Goal: Task Accomplishment & Management: Manage account settings

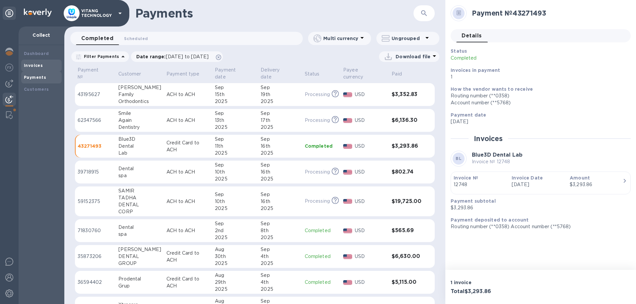
click at [41, 64] on b "Invoices" at bounding box center [33, 65] width 19 height 5
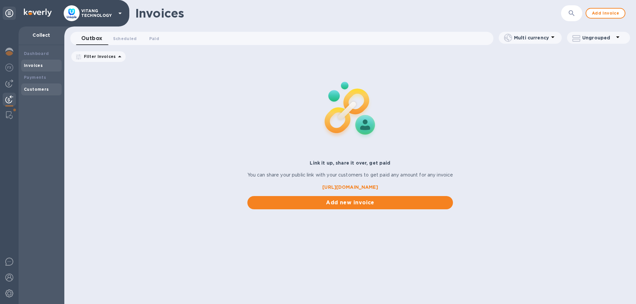
click at [35, 91] on b "Customers" at bounding box center [36, 89] width 25 height 5
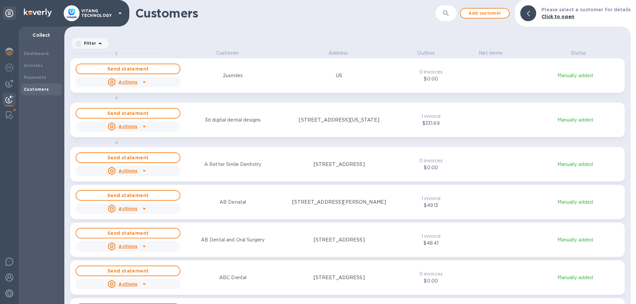
scroll to position [255, 566]
click at [451, 8] on button "button" at bounding box center [446, 13] width 16 height 16
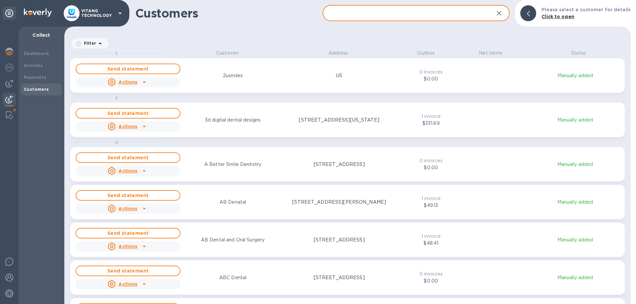
paste input "Apex dental and orthodontics"
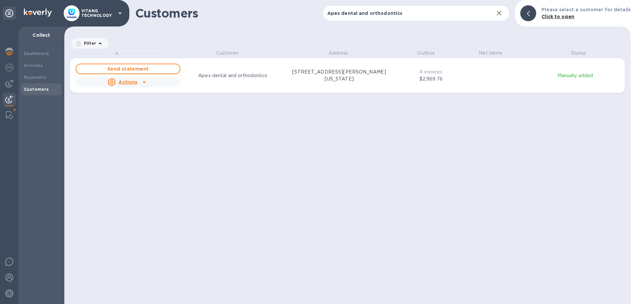
drag, startPoint x: 269, startPoint y: 163, endPoint x: 304, endPoint y: 135, distance: 44.8
click at [267, 163] on div "A Customer Address Outbox Net terms Status Send statement Actions Apex dental a…" at bounding box center [350, 177] width 560 height 255
click at [400, 14] on input "Apex dental and orthodontics" at bounding box center [405, 13] width 166 height 16
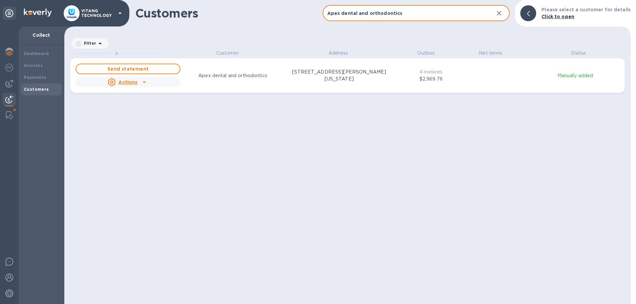
paste input "We smile Dental"
type input "We smile Dental"
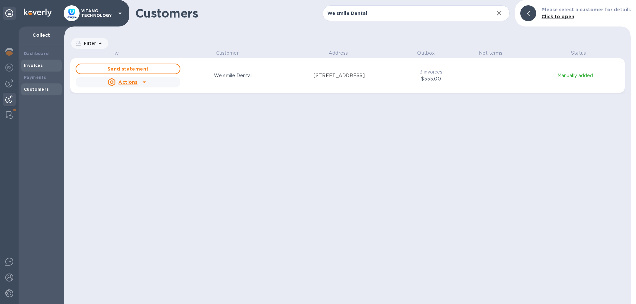
click at [37, 64] on b "Invoices" at bounding box center [33, 65] width 19 height 5
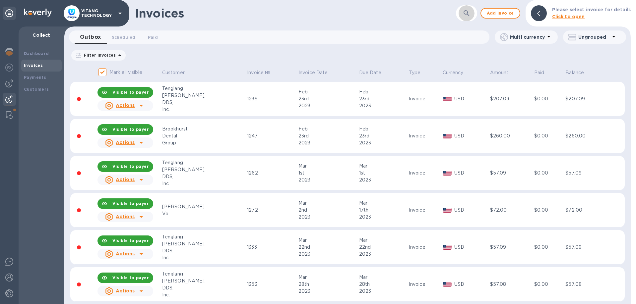
click at [469, 14] on icon "button" at bounding box center [466, 13] width 6 height 6
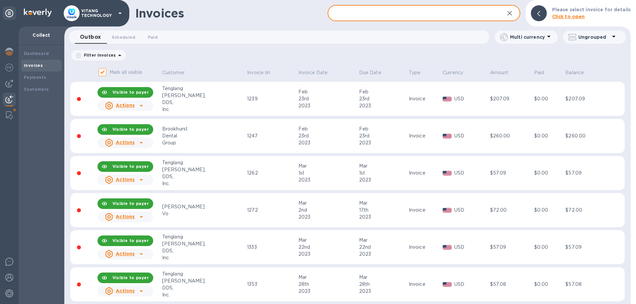
paste input "We smile Dental"
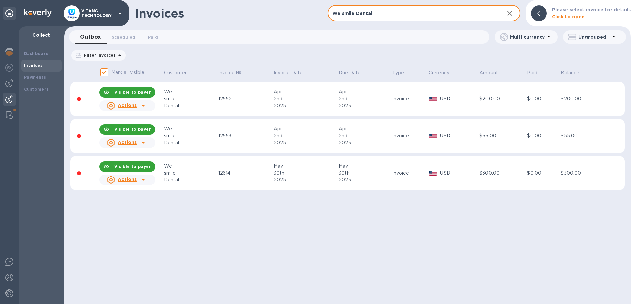
type input "We smile Dental"
click at [510, 14] on icon "button" at bounding box center [509, 13] width 8 height 8
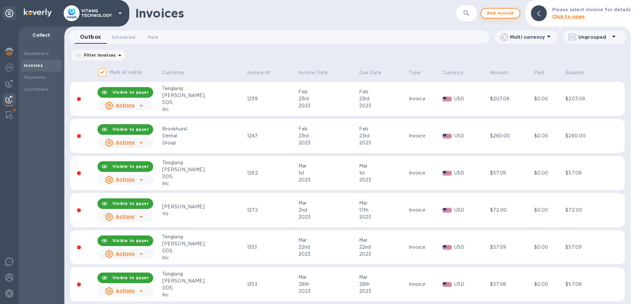
click at [507, 13] on span "Add invoice" at bounding box center [500, 13] width 28 height 8
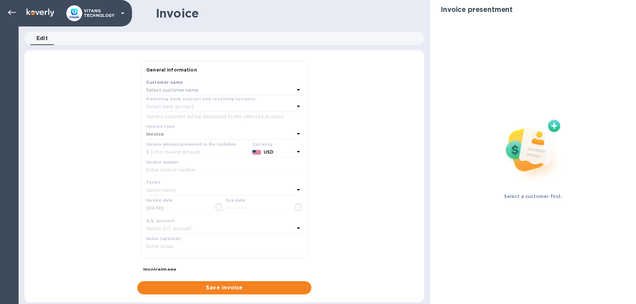
click at [242, 91] on div "Select customer name" at bounding box center [220, 90] width 148 height 9
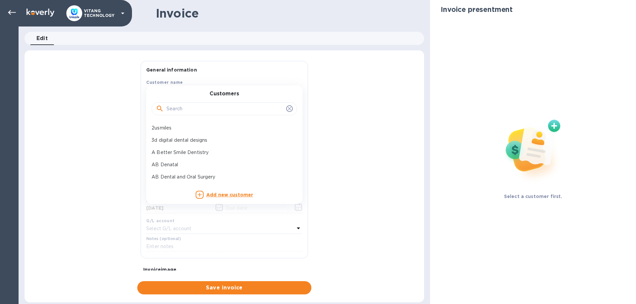
click at [237, 107] on input "text" at bounding box center [224, 109] width 117 height 10
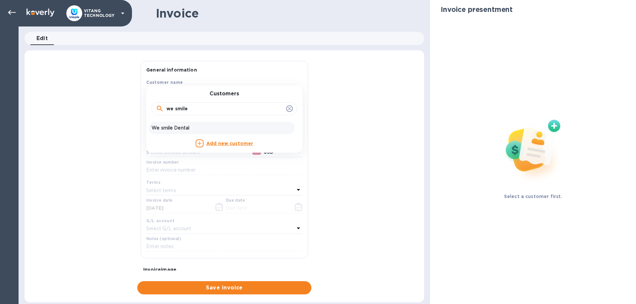
type input "we smile"
click at [202, 129] on p "We smile Dental" at bounding box center [221, 128] width 140 height 7
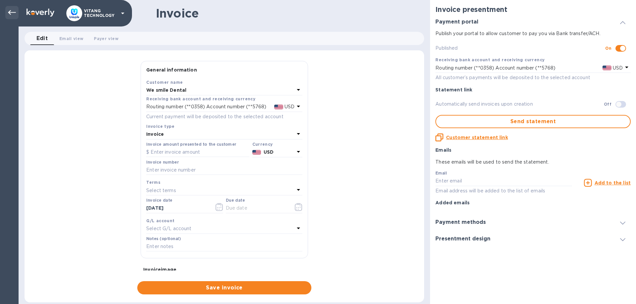
click at [7, 12] on div at bounding box center [11, 12] width 13 height 13
drag, startPoint x: 43, startPoint y: 41, endPoint x: 14, endPoint y: 15, distance: 39.6
click at [43, 41] on span "Edit 0" at bounding box center [42, 38] width 12 height 9
click at [13, 12] on icon at bounding box center [12, 12] width 8 height 5
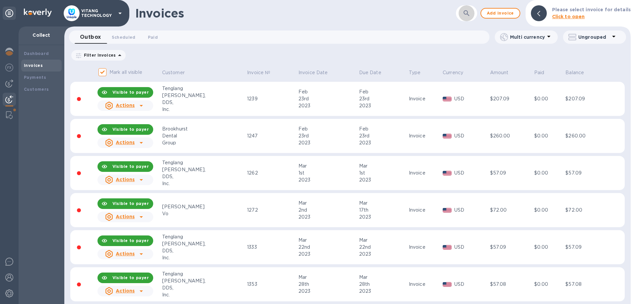
click at [467, 10] on icon "button" at bounding box center [466, 13] width 8 height 8
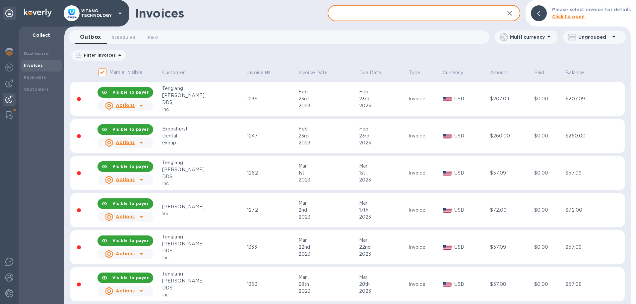
paste input "w"
click at [425, 16] on input "text" at bounding box center [412, 13] width 171 height 16
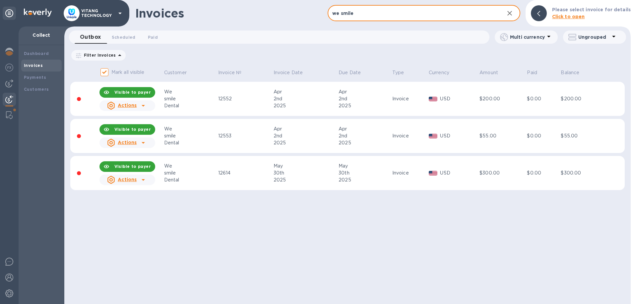
type input "we smile"
click at [512, 12] on icon "button" at bounding box center [509, 13] width 8 height 8
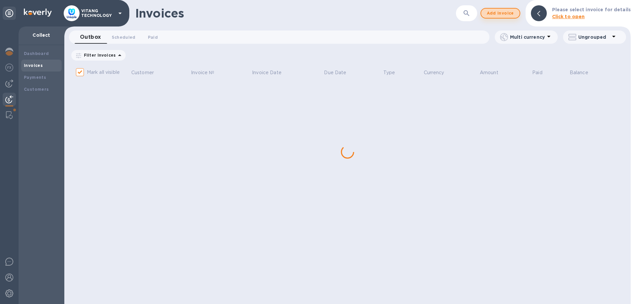
click at [506, 13] on span "Add invoice" at bounding box center [500, 13] width 28 height 8
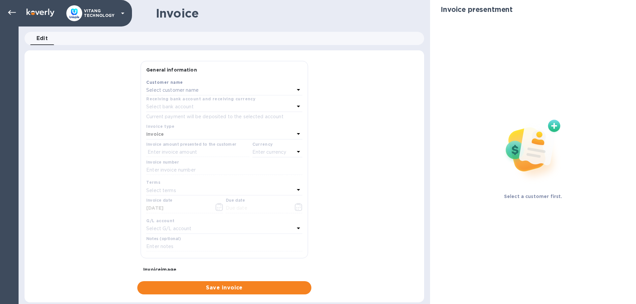
click at [234, 95] on div "Select customer name" at bounding box center [220, 90] width 148 height 9
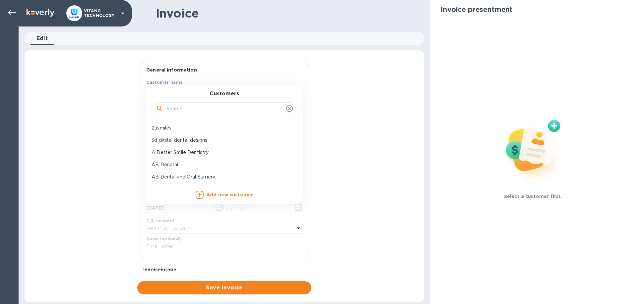
click at [225, 105] on input "text" at bounding box center [224, 109] width 117 height 10
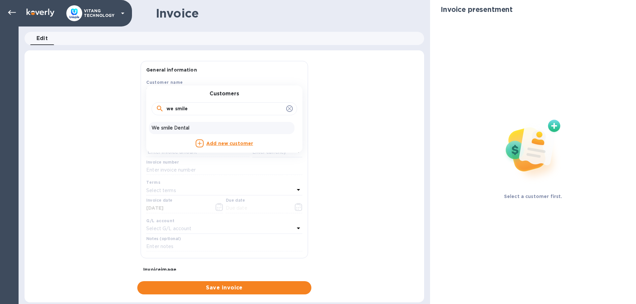
type input "we smile"
click at [155, 128] on p "We smile Dental" at bounding box center [221, 128] width 140 height 7
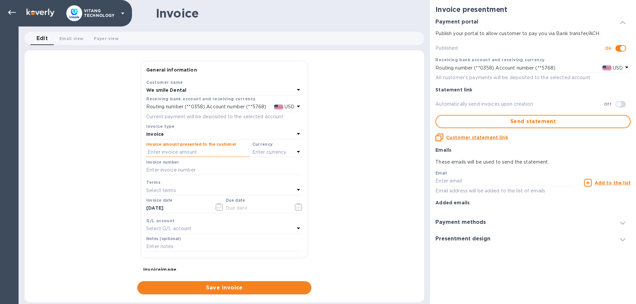
click at [182, 148] on input "text" at bounding box center [197, 152] width 103 height 10
type input "725"
click at [184, 171] on input "text" at bounding box center [224, 170] width 156 height 10
type input "12792"
click at [183, 188] on div "Select terms" at bounding box center [220, 190] width 148 height 9
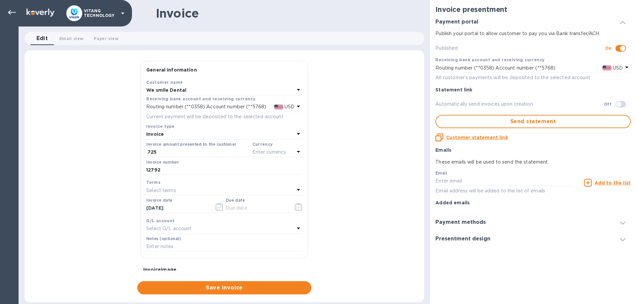
click at [115, 174] on div "General information Save Customer name We smile Dental Receiving bank account a…" at bounding box center [224, 178] width 399 height 234
click at [192, 210] on input "[DATE]" at bounding box center [177, 209] width 63 height 10
click at [215, 205] on button "button" at bounding box center [219, 207] width 16 height 16
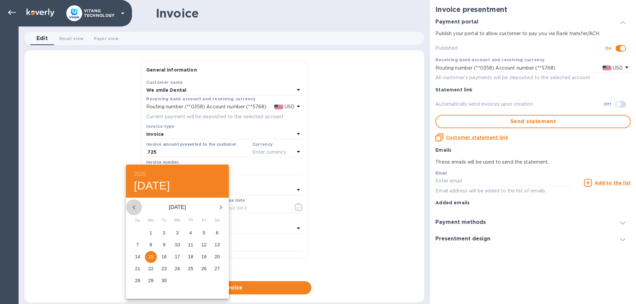
click at [134, 208] on icon "button" at bounding box center [134, 207] width 2 height 4
click at [189, 258] on p "14" at bounding box center [190, 257] width 5 height 7
type input "[DATE]"
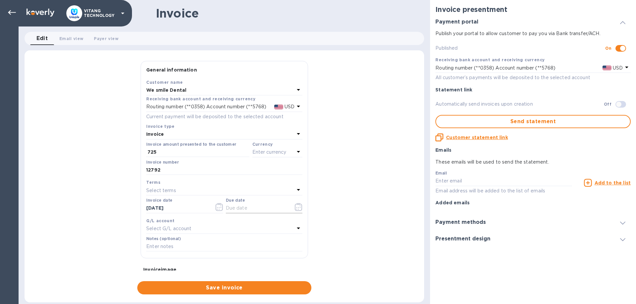
click at [243, 207] on input "text" at bounding box center [257, 209] width 63 height 10
click at [297, 209] on icon "button" at bounding box center [299, 207] width 8 height 8
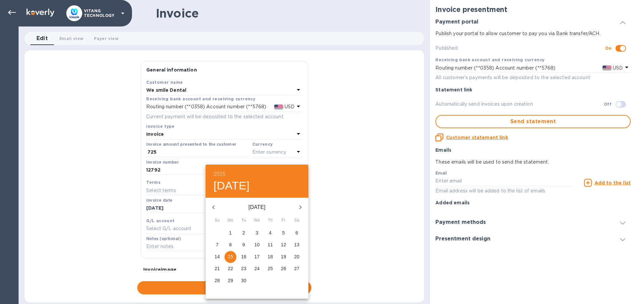
click at [232, 258] on p "15" at bounding box center [230, 257] width 5 height 7
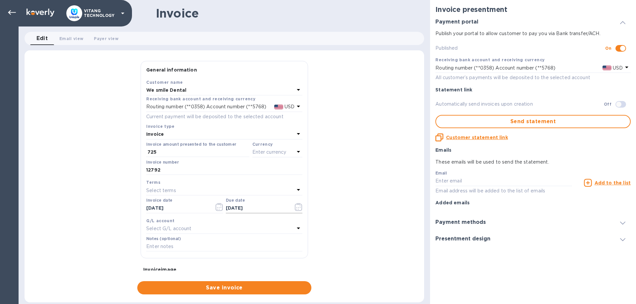
click at [298, 208] on icon "button" at bounding box center [299, 207] width 8 height 8
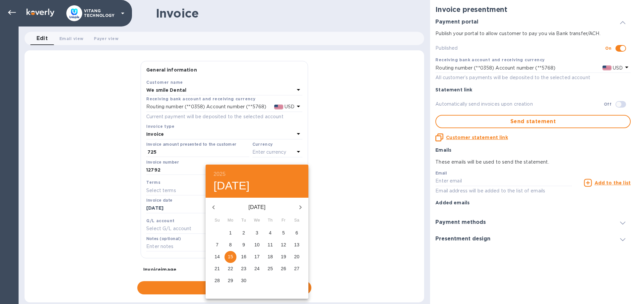
click at [214, 203] on button "button" at bounding box center [213, 208] width 16 height 16
click at [271, 256] on p "14" at bounding box center [269, 257] width 5 height 7
type input "[DATE]"
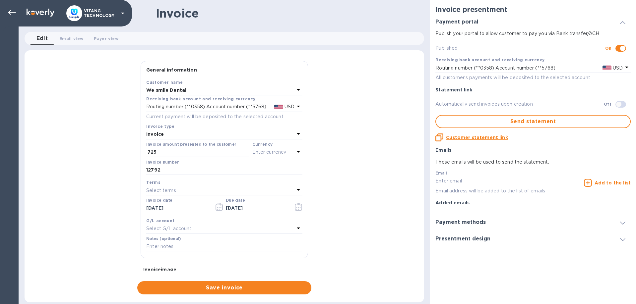
click at [217, 226] on div "Select G/L account" at bounding box center [220, 228] width 148 height 9
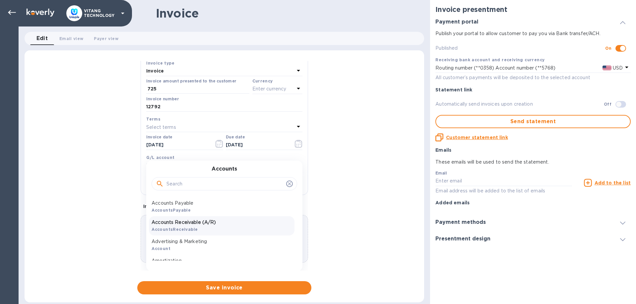
click at [204, 223] on p "Accounts Receivable (A/R)" at bounding box center [221, 222] width 140 height 7
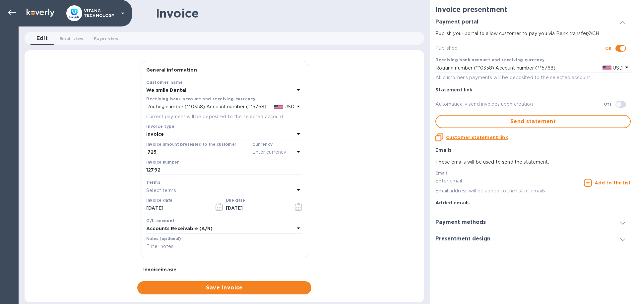
click at [275, 149] on p "Enter currency" at bounding box center [269, 152] width 34 height 7
click at [200, 167] on div "USD" at bounding box center [213, 169] width 54 height 10
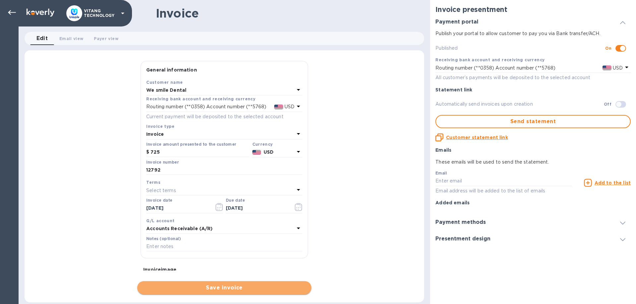
click at [237, 287] on span "Save invoice" at bounding box center [224, 288] width 163 height 8
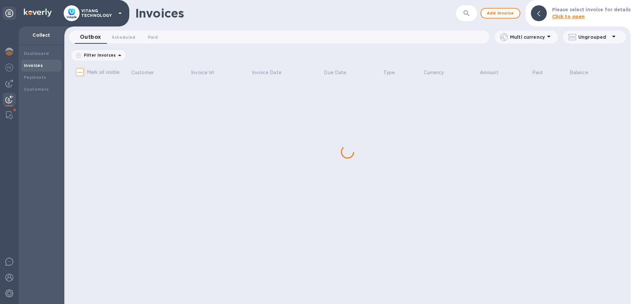
checkbox input "true"
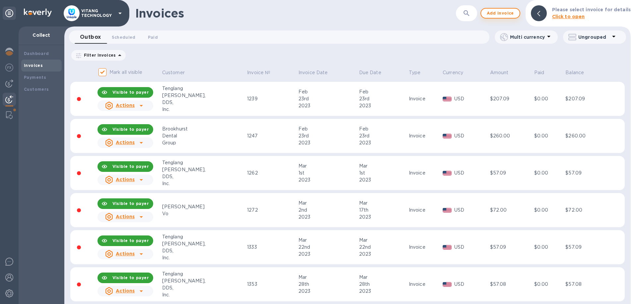
click at [497, 13] on span "Add invoice" at bounding box center [500, 13] width 28 height 8
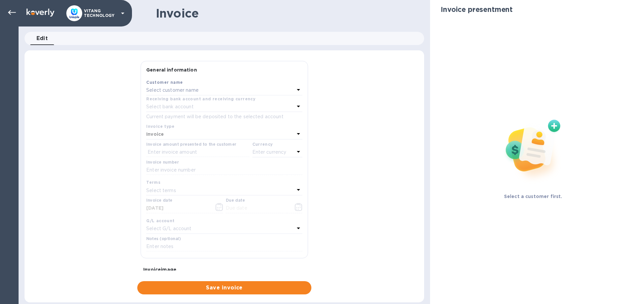
click at [183, 92] on p "Select customer name" at bounding box center [172, 90] width 52 height 7
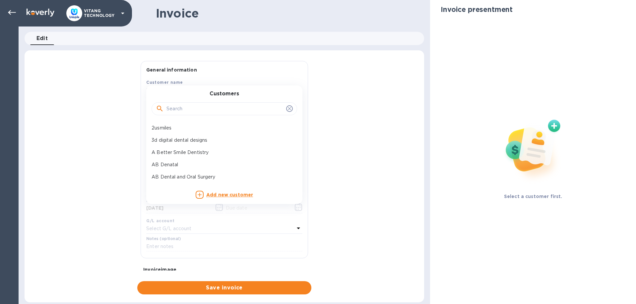
click at [183, 108] on input "text" at bounding box center [224, 109] width 117 height 10
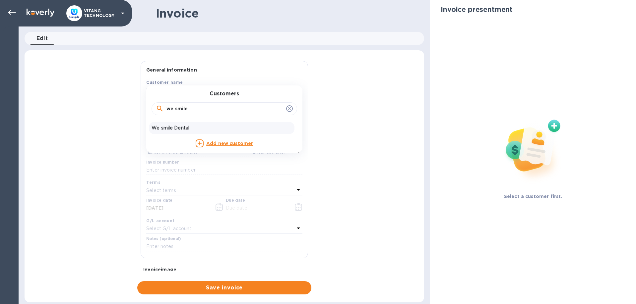
type input "we smile"
click at [177, 127] on p "We smile Dental" at bounding box center [221, 128] width 140 height 7
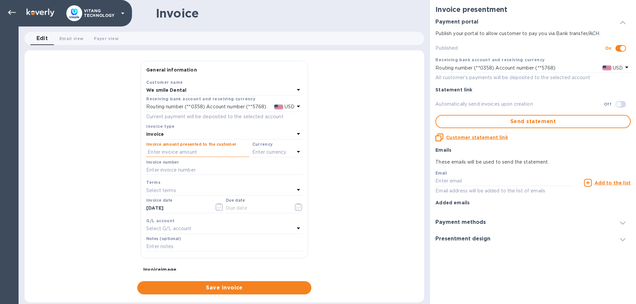
click at [182, 151] on input "text" at bounding box center [197, 152] width 103 height 10
type input "1"
click at [173, 165] on div "Invoice number" at bounding box center [224, 167] width 156 height 15
click at [174, 168] on input "text" at bounding box center [224, 170] width 156 height 10
type input "12793"
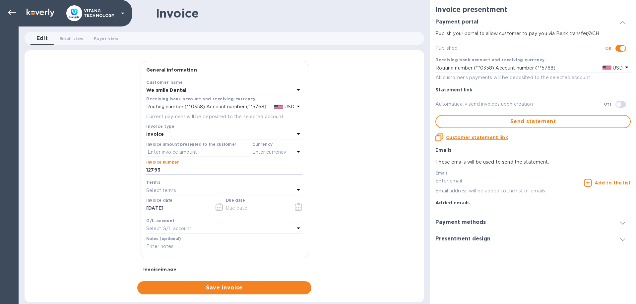
click at [177, 154] on input "text" at bounding box center [197, 152] width 103 height 10
type input "885"
click at [279, 154] on p "Enter currency" at bounding box center [269, 152] width 34 height 7
click at [231, 165] on div "USD" at bounding box center [213, 169] width 54 height 10
click at [222, 204] on icon "button" at bounding box center [218, 207] width 7 height 8
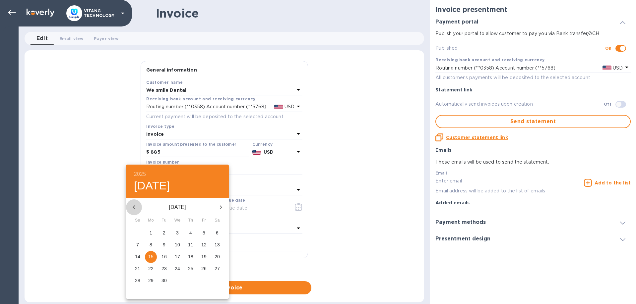
click at [131, 208] on icon "button" at bounding box center [134, 208] width 8 height 8
click at [206, 257] on p "15" at bounding box center [203, 257] width 5 height 7
type input "[DATE]"
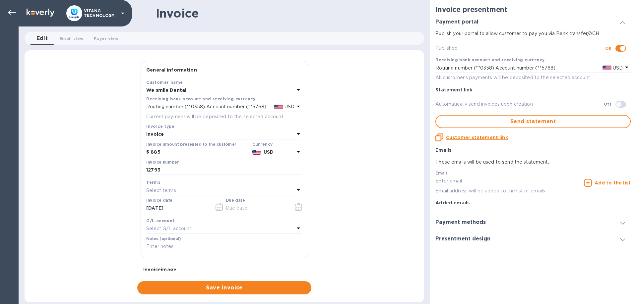
click at [299, 211] on button "button" at bounding box center [299, 207] width 16 height 16
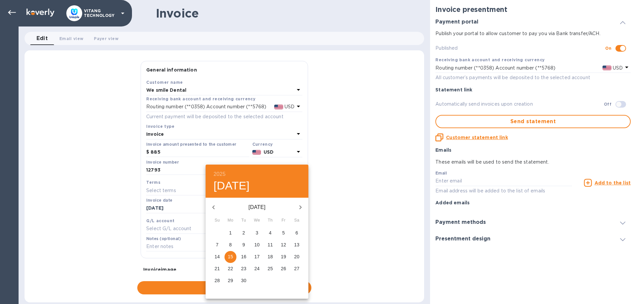
click at [216, 205] on icon "button" at bounding box center [213, 208] width 8 height 8
click at [286, 257] on span "15" at bounding box center [283, 257] width 12 height 7
type input "[DATE]"
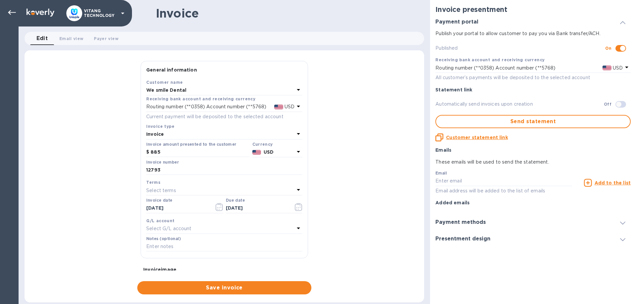
click at [199, 223] on div "G/L account" at bounding box center [224, 220] width 156 height 7
click at [202, 229] on div "Select G/L account" at bounding box center [220, 228] width 148 height 9
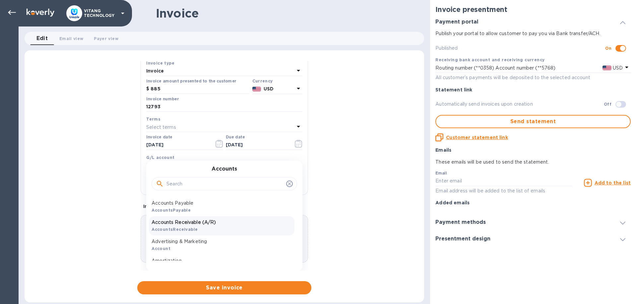
click at [201, 223] on p "Accounts Receivable (A/R)" at bounding box center [221, 222] width 140 height 7
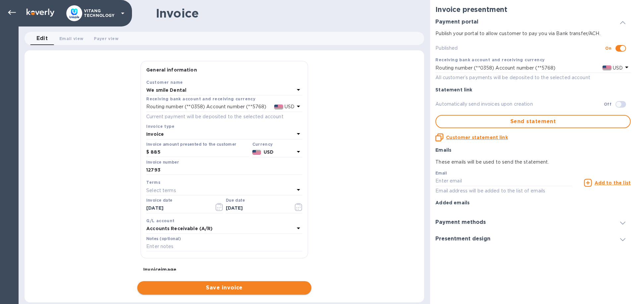
click at [243, 289] on span "Save invoice" at bounding box center [224, 288] width 163 height 8
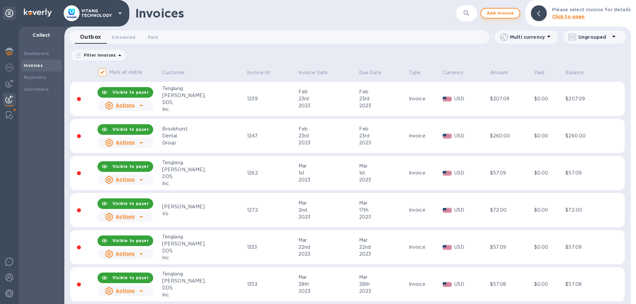
click at [505, 15] on span "Add invoice" at bounding box center [500, 13] width 28 height 8
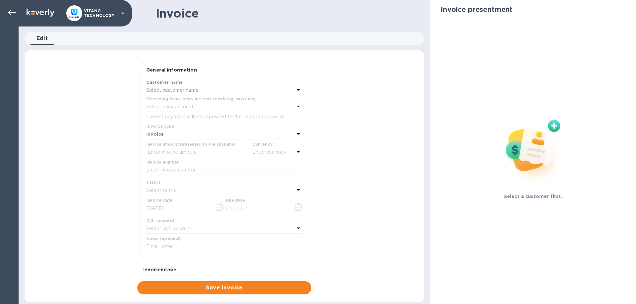
click at [202, 90] on div "Select customer name" at bounding box center [220, 90] width 148 height 9
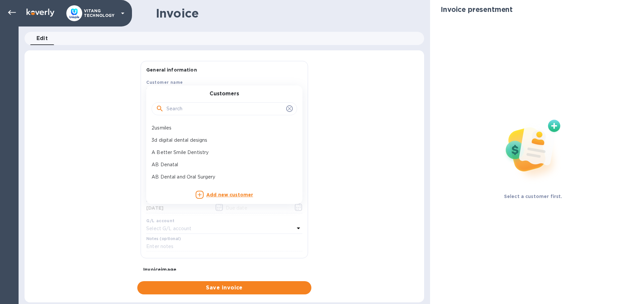
click at [218, 109] on input "text" at bounding box center [224, 109] width 117 height 10
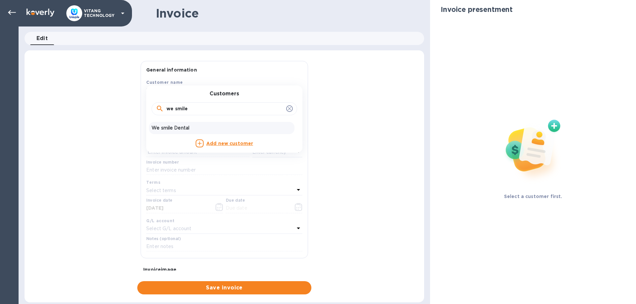
type input "we smile"
click at [201, 125] on p "We smile Dental" at bounding box center [221, 128] width 140 height 7
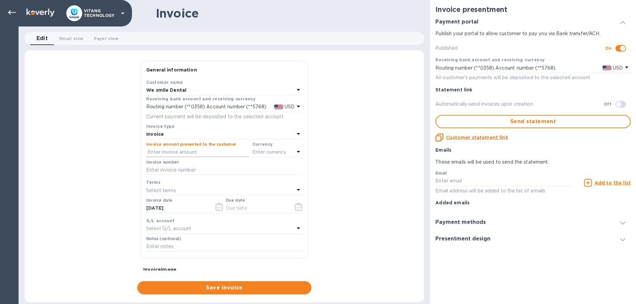
click at [201, 150] on input "text" at bounding box center [197, 152] width 103 height 10
type input "745"
click at [191, 164] on div "Invoice number" at bounding box center [224, 167] width 156 height 15
click at [194, 169] on input "text" at bounding box center [224, 170] width 156 height 10
type input "12794"
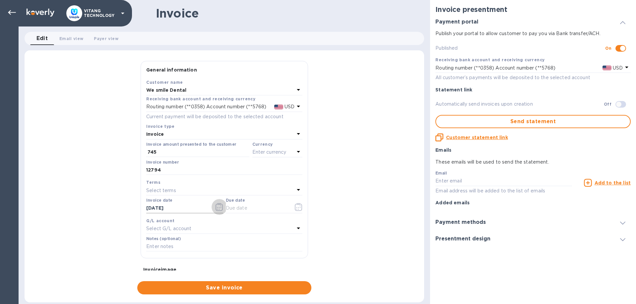
click at [214, 204] on button "button" at bounding box center [219, 207] width 16 height 16
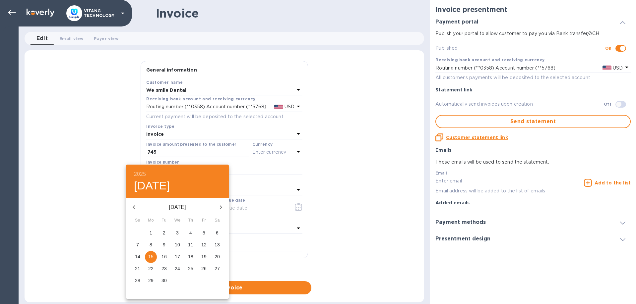
click at [153, 244] on span "8" at bounding box center [151, 245] width 12 height 7
type input "[DATE]"
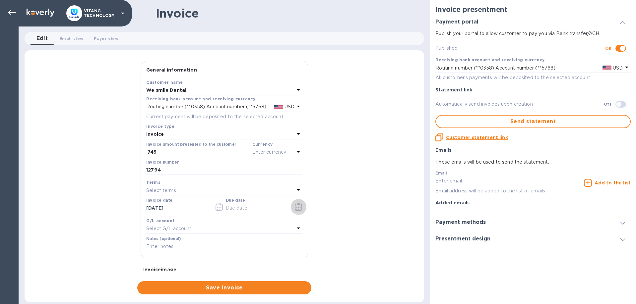
click at [302, 206] on icon "button" at bounding box center [298, 207] width 7 height 8
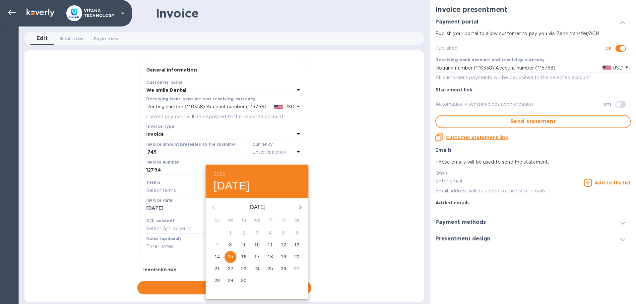
click at [235, 245] on span "8" at bounding box center [230, 245] width 12 height 7
type input "[DATE]"
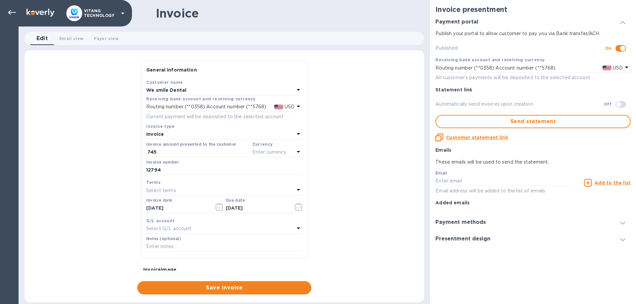
click at [236, 225] on div "Select G/L account" at bounding box center [220, 228] width 148 height 9
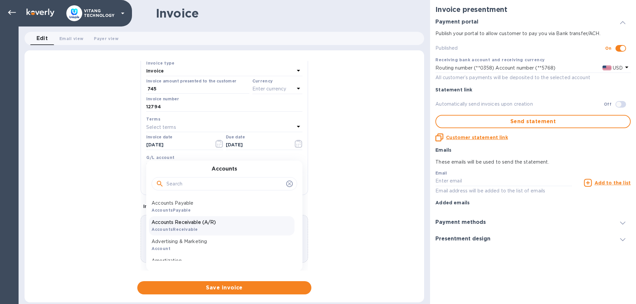
click at [198, 219] on p "Accounts Receivable (A/R)" at bounding box center [221, 222] width 140 height 7
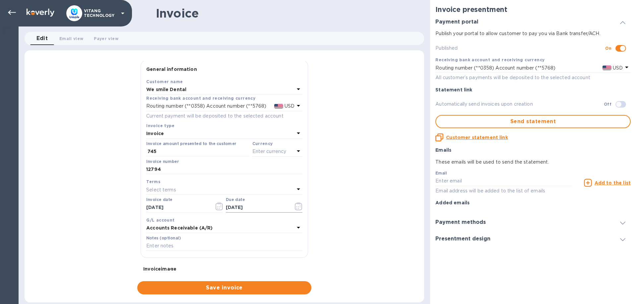
scroll to position [0, 0]
click at [273, 142] on div "Currency" at bounding box center [277, 144] width 50 height 7
click at [276, 151] on p "Enter currency" at bounding box center [269, 152] width 34 height 7
click at [243, 168] on p "US Dollar" at bounding box center [266, 169] width 51 height 7
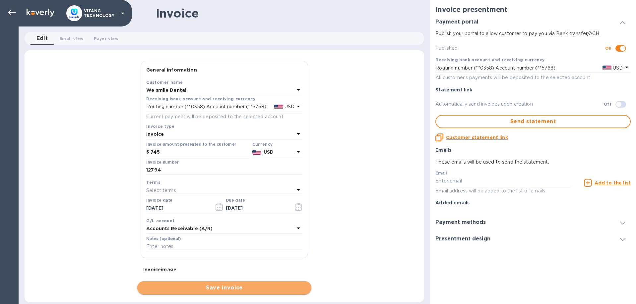
click at [215, 287] on span "Save invoice" at bounding box center [224, 288] width 163 height 8
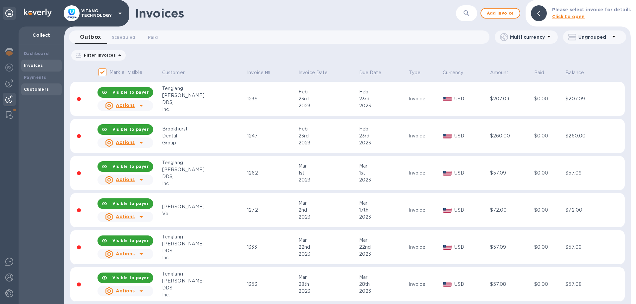
click at [35, 85] on div "Customers" at bounding box center [41, 90] width 40 height 12
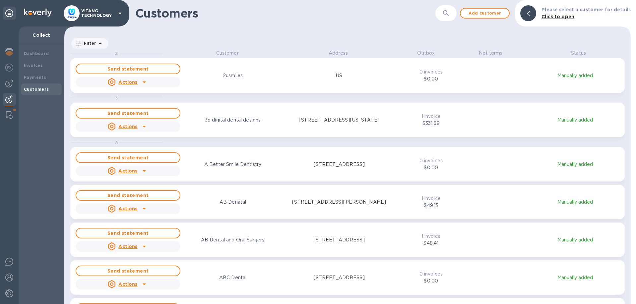
scroll to position [255, 566]
click at [450, 10] on icon "button" at bounding box center [446, 13] width 8 height 8
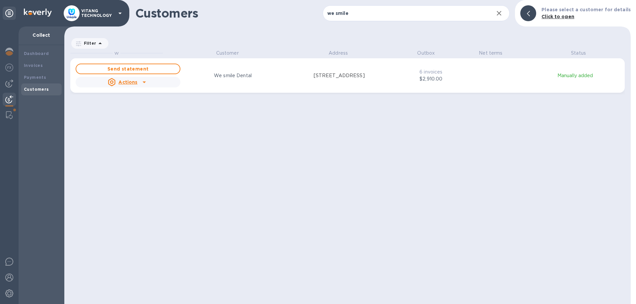
click at [408, 182] on div "W Customer Address Outbox Net terms Status Send statement Actions We smile Dent…" at bounding box center [350, 177] width 560 height 255
click at [366, 17] on input "we smile" at bounding box center [405, 13] width 166 height 16
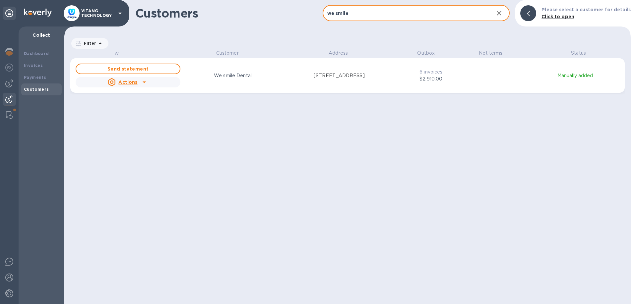
click at [366, 17] on input "we smile" at bounding box center [405, 13] width 166 height 16
paste input "[PERSON_NAME]"
type input "[PERSON_NAME]"
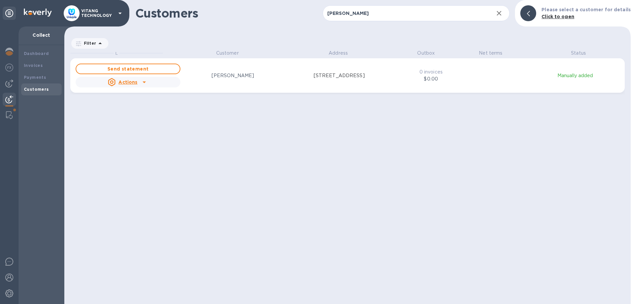
click at [468, 78] on div "Send statement Actions [PERSON_NAME] [STREET_ADDRESS] 0 invoices $0.00 Manually…" at bounding box center [347, 75] width 546 height 27
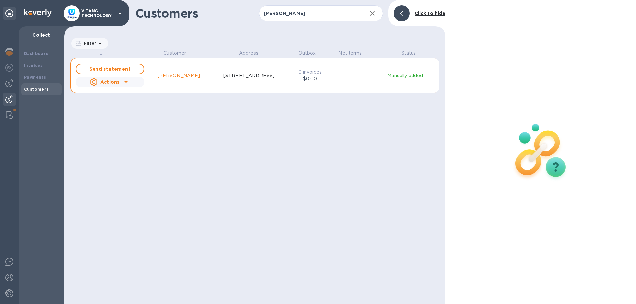
scroll to position [0, 0]
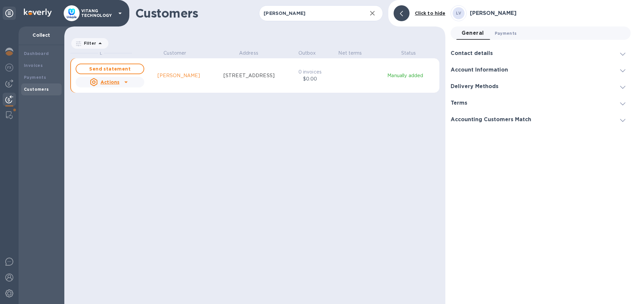
click at [507, 36] on span "Payments 0" at bounding box center [506, 33] width 22 height 7
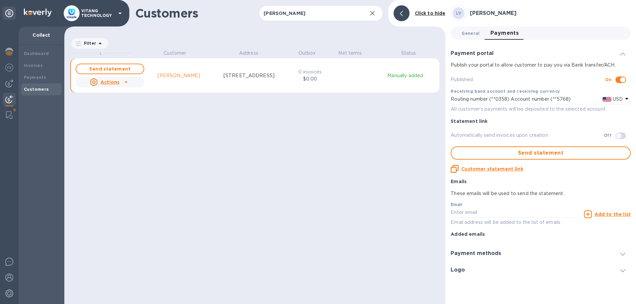
click at [484, 37] on button "General 0" at bounding box center [470, 33] width 29 height 13
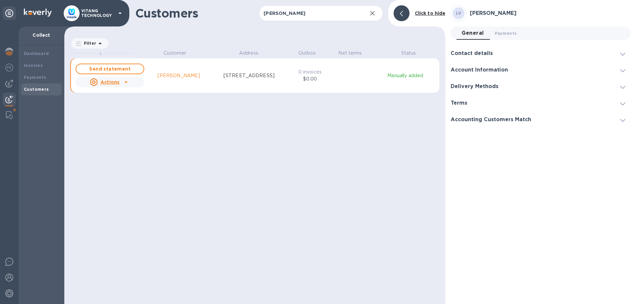
click at [298, 113] on div "L Customer Address Outbox Net terms Status Send statement Actions [PERSON_NAME]…" at bounding box center [257, 176] width 375 height 253
click at [33, 63] on b "Invoices" at bounding box center [33, 65] width 19 height 5
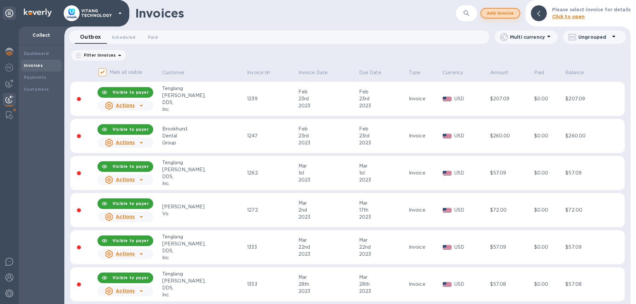
click at [509, 17] on span "Add invoice" at bounding box center [500, 13] width 28 height 8
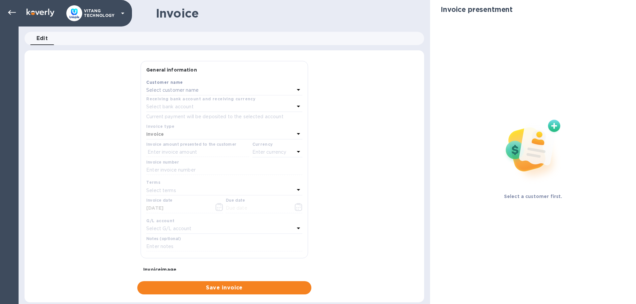
click at [175, 87] on div "Select customer name" at bounding box center [220, 90] width 148 height 9
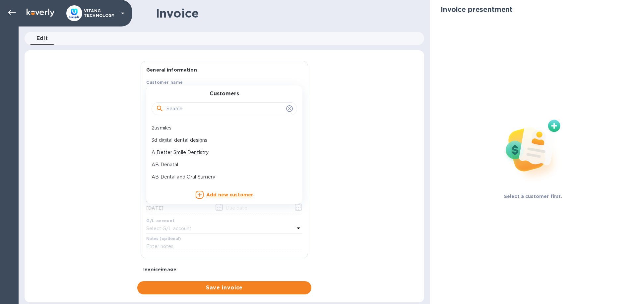
click at [194, 106] on input "text" at bounding box center [224, 109] width 117 height 10
paste input "[PERSON_NAME]"
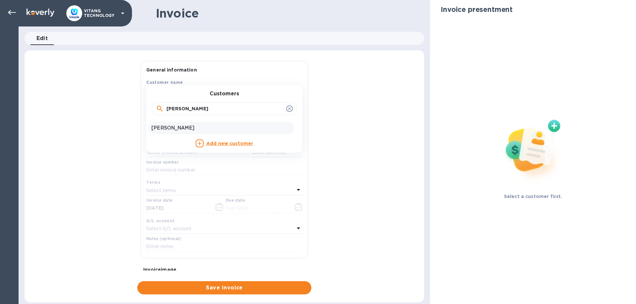
type input "[PERSON_NAME]"
click at [221, 129] on p "[PERSON_NAME]" at bounding box center [221, 128] width 140 height 7
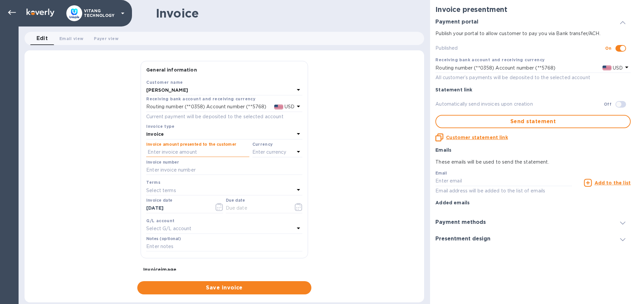
click at [186, 153] on input "text" at bounding box center [197, 152] width 103 height 10
type input "522.59"
click at [210, 166] on input "text" at bounding box center [224, 170] width 156 height 10
type input "12798"
click at [223, 190] on div "Select terms" at bounding box center [220, 190] width 148 height 9
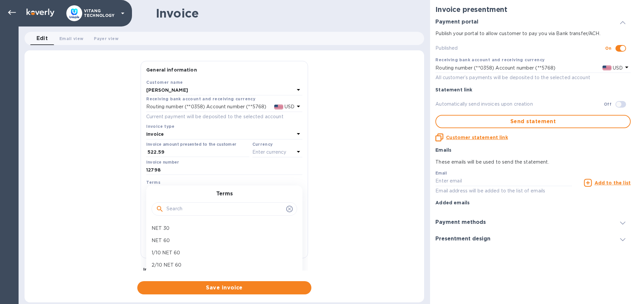
click at [223, 189] on div "Terms NET 30 NET 60 1/10 NET 60 2/10 NET 60 Create new" at bounding box center [224, 240] width 156 height 108
click at [77, 169] on div "General information Save Customer name [PERSON_NAME] Receiving bank account and…" at bounding box center [224, 178] width 399 height 234
click at [215, 205] on button "button" at bounding box center [219, 207] width 16 height 16
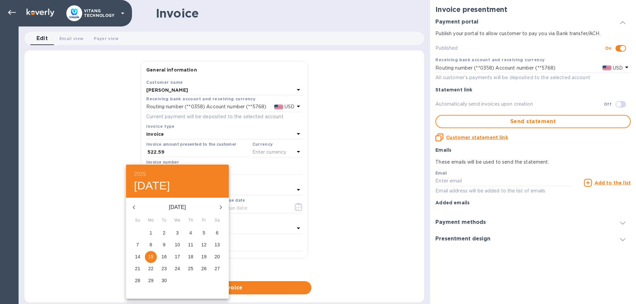
click at [137, 206] on icon "button" at bounding box center [134, 208] width 8 height 8
click at [166, 255] on p "15" at bounding box center [163, 257] width 5 height 7
type input "[DATE]"
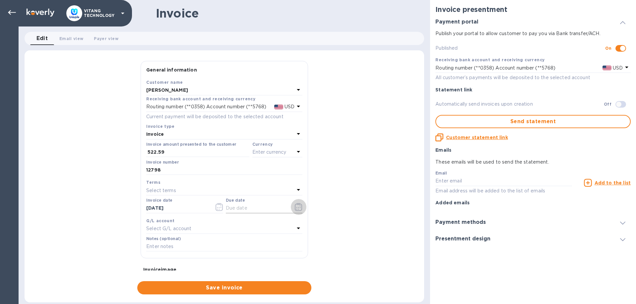
click at [295, 205] on icon "button" at bounding box center [298, 207] width 7 height 8
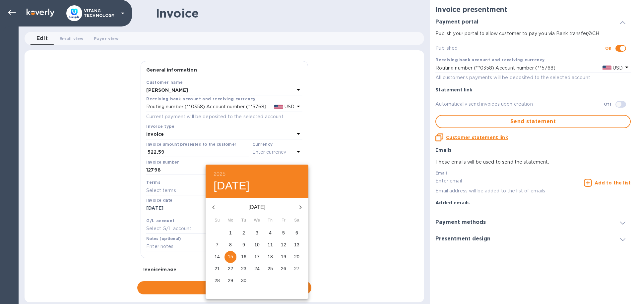
click at [217, 208] on icon "button" at bounding box center [213, 208] width 8 height 8
click at [243, 259] on p "15" at bounding box center [243, 257] width 5 height 7
type input "[DATE]"
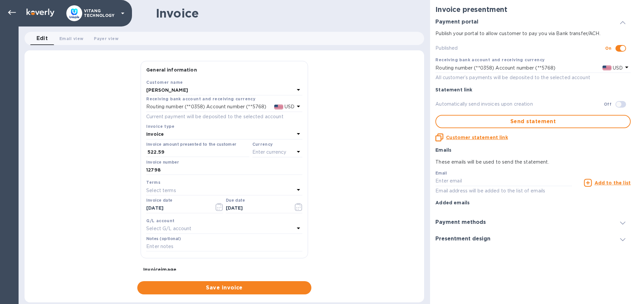
click at [219, 227] on div "Select G/L account" at bounding box center [220, 228] width 148 height 9
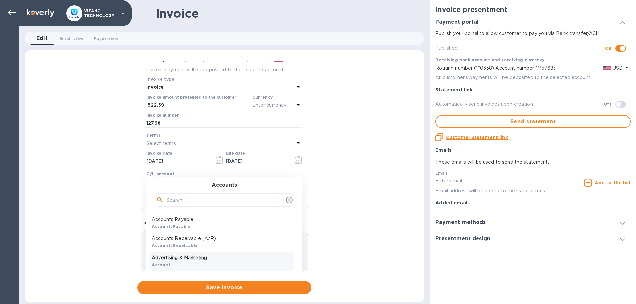
scroll to position [63, 0]
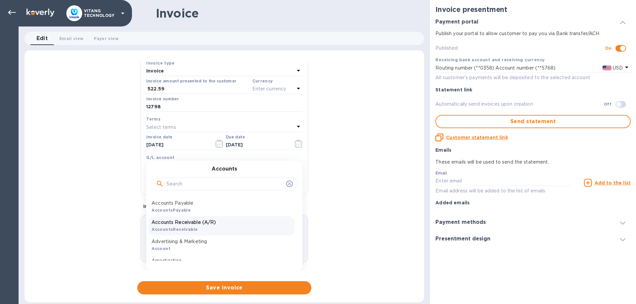
click at [205, 224] on p "Accounts Receivable (A/R)" at bounding box center [221, 222] width 140 height 7
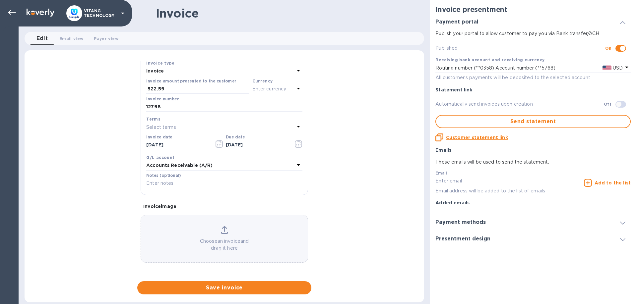
scroll to position [63, 0]
click at [263, 88] on p "Enter currency" at bounding box center [269, 89] width 34 height 7
click at [268, 107] on p "US Dollar" at bounding box center [266, 106] width 51 height 7
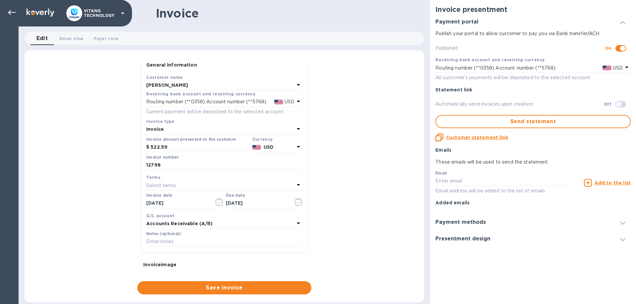
scroll to position [0, 0]
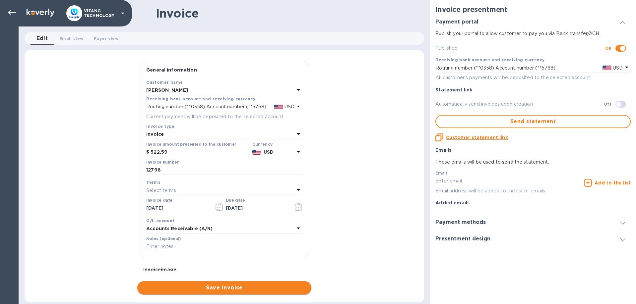
click at [201, 290] on span "Save invoice" at bounding box center [224, 288] width 163 height 8
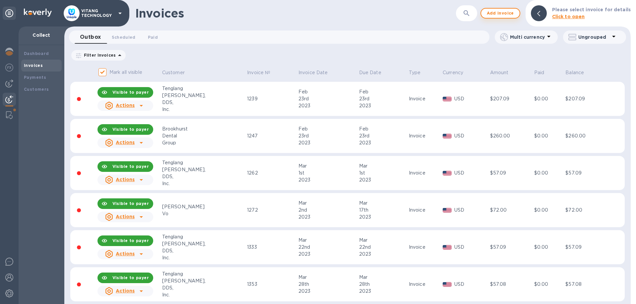
click at [496, 14] on span "Add invoice" at bounding box center [500, 13] width 28 height 8
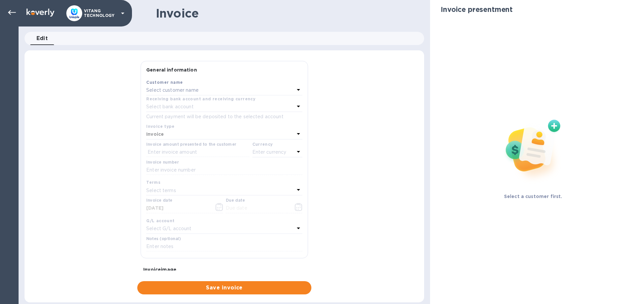
click at [239, 91] on div "Select customer name" at bounding box center [220, 90] width 148 height 9
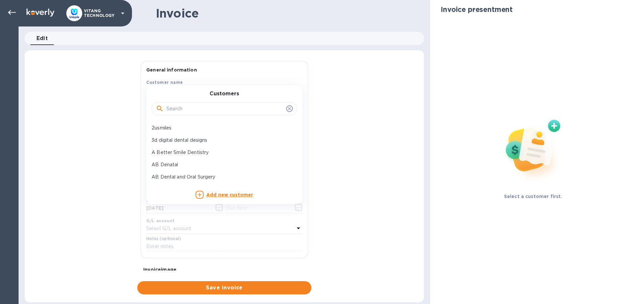
click at [230, 111] on input "text" at bounding box center [224, 109] width 117 height 10
paste input "[PERSON_NAME]"
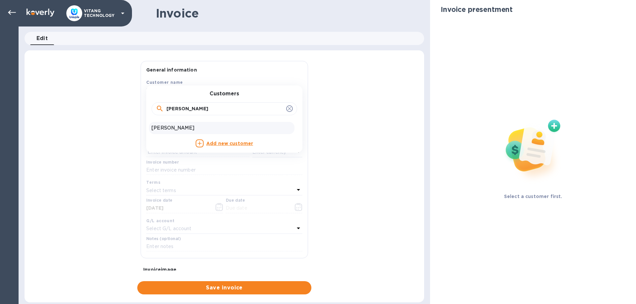
type input "[PERSON_NAME]"
click at [169, 130] on p "[PERSON_NAME]" at bounding box center [221, 128] width 140 height 7
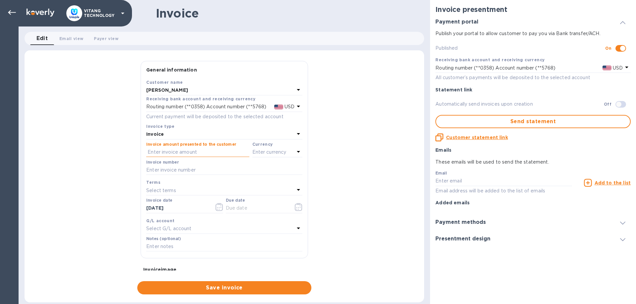
click at [175, 148] on input "text" at bounding box center [197, 152] width 103 height 10
type input "479.49"
click at [171, 166] on input "text" at bounding box center [224, 170] width 156 height 10
type input "12803"
click at [216, 207] on icon "button" at bounding box center [218, 207] width 7 height 8
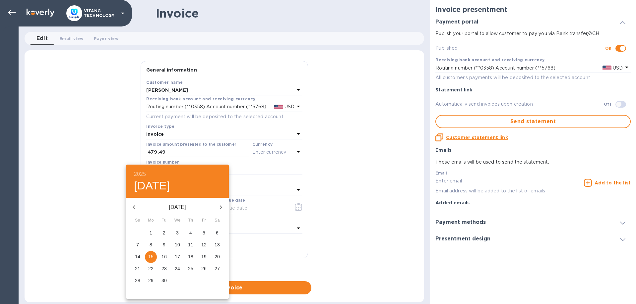
click at [130, 205] on button "button" at bounding box center [134, 208] width 16 height 16
click at [178, 257] on p "13" at bounding box center [177, 257] width 5 height 7
type input "[DATE]"
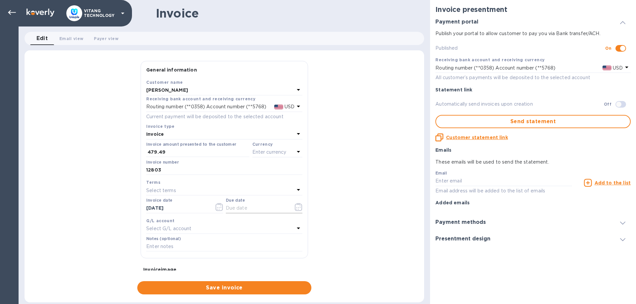
click at [298, 209] on icon "button" at bounding box center [298, 209] width 1 height 1
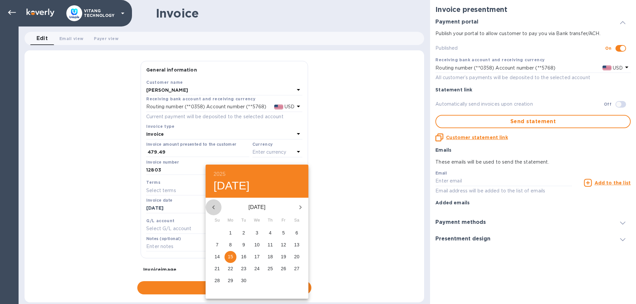
click at [215, 205] on icon "button" at bounding box center [213, 208] width 8 height 8
click at [259, 255] on p "13" at bounding box center [256, 257] width 5 height 7
type input "[DATE]"
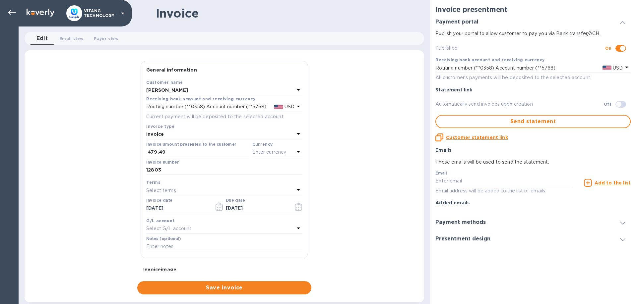
click at [191, 225] on p "Select G/L account" at bounding box center [168, 228] width 45 height 7
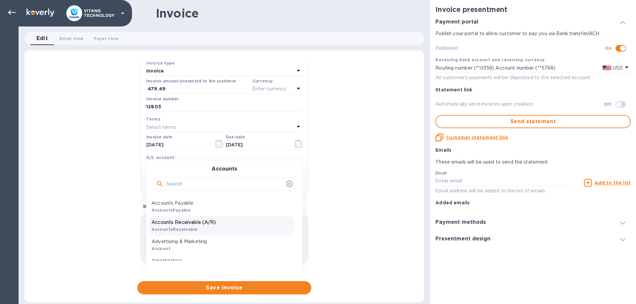
click at [195, 224] on p "Accounts Receivable (A/R)" at bounding box center [221, 222] width 140 height 7
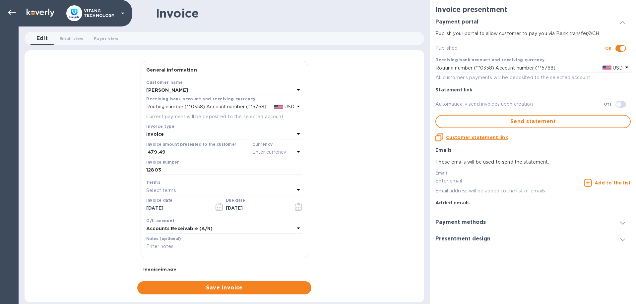
click at [279, 153] on p "Enter currency" at bounding box center [269, 152] width 34 height 7
click at [260, 164] on div "USD US Dollar" at bounding box center [240, 169] width 110 height 12
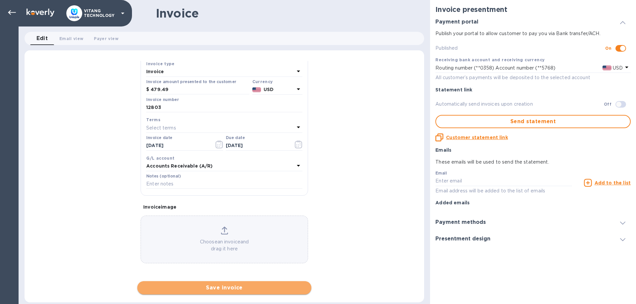
click at [240, 290] on span "Save invoice" at bounding box center [224, 288] width 163 height 8
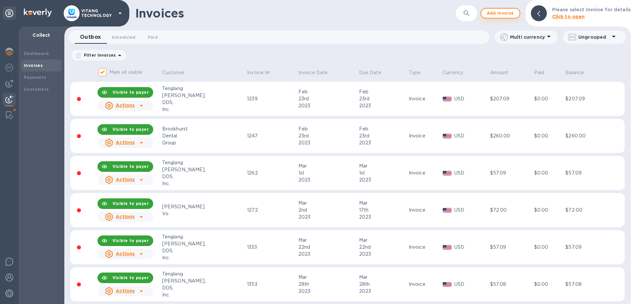
click at [507, 16] on span "Add invoice" at bounding box center [500, 13] width 28 height 8
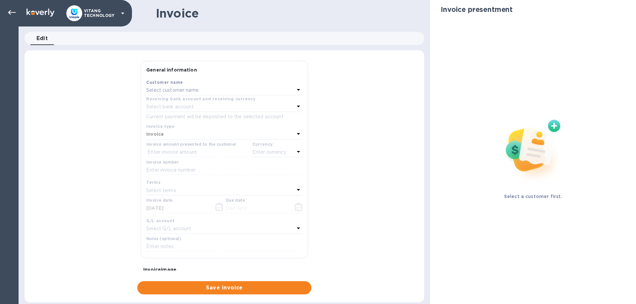
click at [244, 87] on div "Select customer name" at bounding box center [220, 90] width 148 height 9
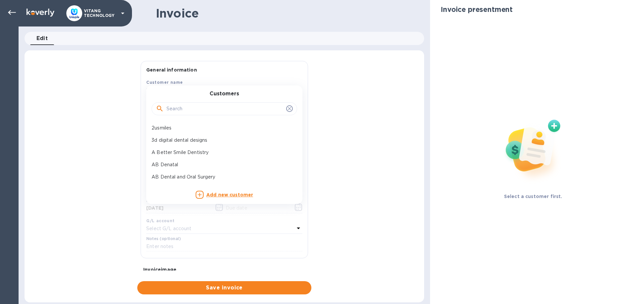
click at [235, 108] on input "text" at bounding box center [224, 109] width 117 height 10
paste input "[PERSON_NAME]"
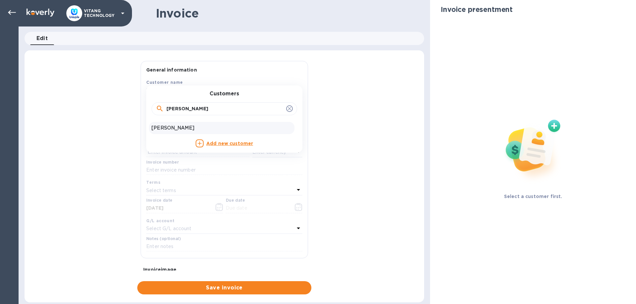
type input "[PERSON_NAME]"
click at [186, 125] on p "[PERSON_NAME]" at bounding box center [221, 128] width 140 height 7
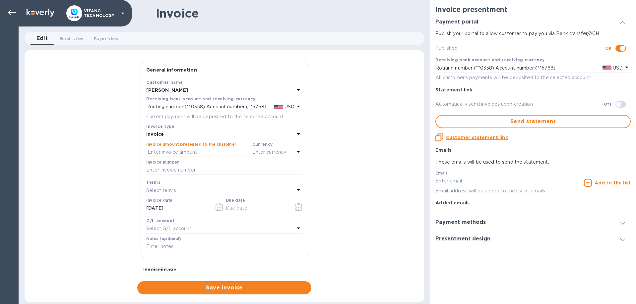
click at [169, 151] on input "text" at bounding box center [197, 152] width 103 height 10
type input "565.69"
click at [258, 152] on p "Enter currency" at bounding box center [269, 152] width 34 height 7
click at [261, 170] on p "US Dollar" at bounding box center [266, 169] width 51 height 7
click at [234, 171] on input "text" at bounding box center [224, 170] width 156 height 10
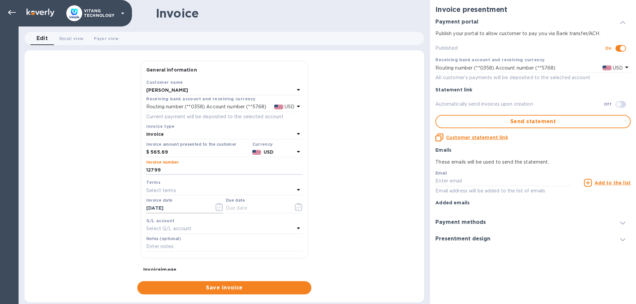
type input "12799"
click at [218, 206] on icon "button" at bounding box center [219, 207] width 8 height 8
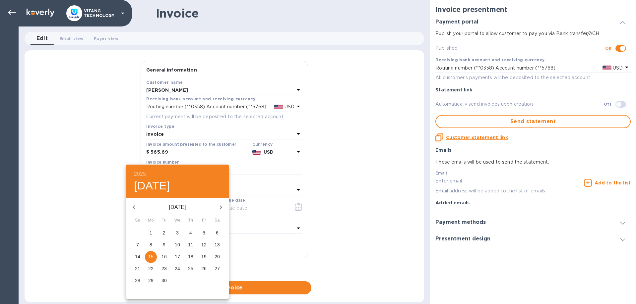
click at [150, 243] on p "8" at bounding box center [150, 245] width 3 height 7
type input "[DATE]"
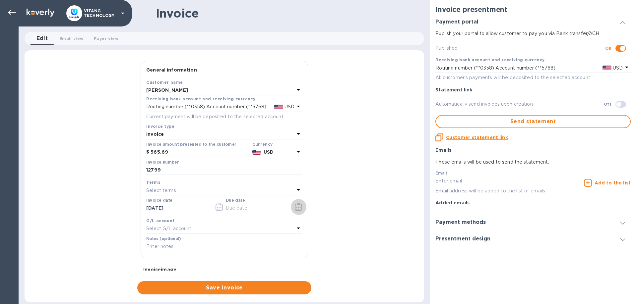
click at [301, 207] on icon "button" at bounding box center [299, 207] width 8 height 8
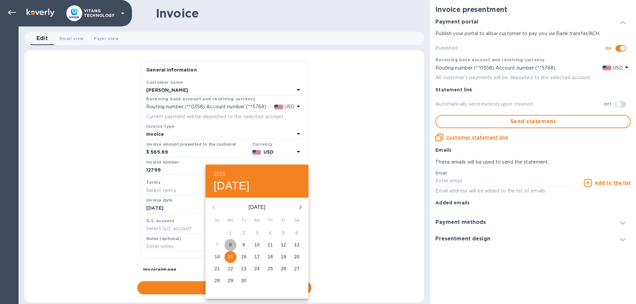
click at [230, 242] on p "8" at bounding box center [230, 245] width 3 height 7
type input "[DATE]"
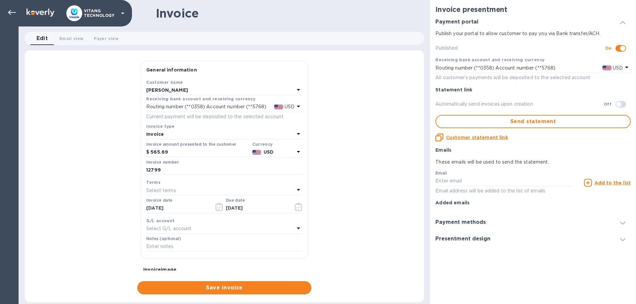
click at [226, 223] on div "G/L account" at bounding box center [224, 220] width 156 height 7
click at [229, 226] on div "Select G/L account" at bounding box center [220, 228] width 148 height 9
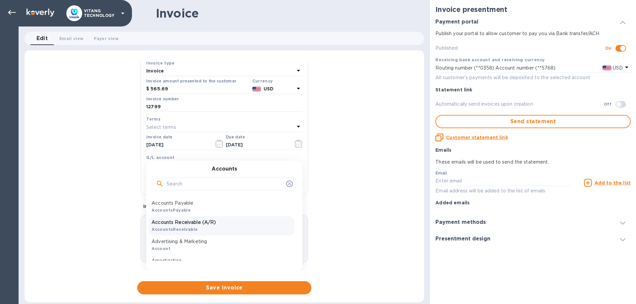
click at [216, 219] on p "Accounts Receivable (A/R)" at bounding box center [221, 222] width 140 height 7
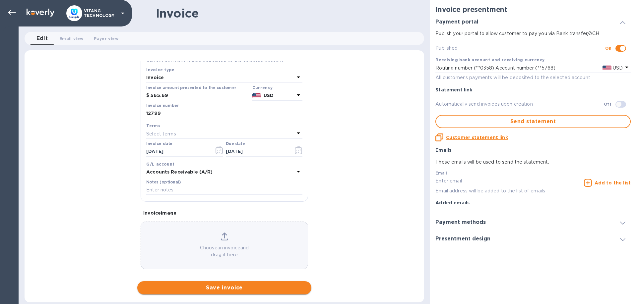
scroll to position [63, 0]
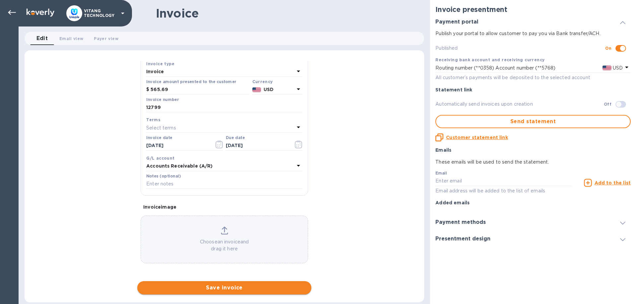
click at [247, 286] on span "Save invoice" at bounding box center [224, 288] width 163 height 8
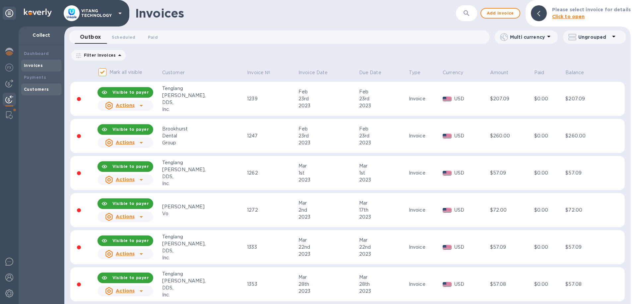
click at [50, 87] on div "Customers" at bounding box center [41, 89] width 35 height 7
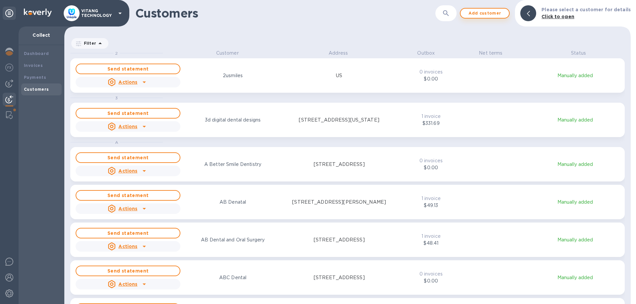
scroll to position [255, 566]
click at [450, 12] on icon "button" at bounding box center [446, 13] width 8 height 8
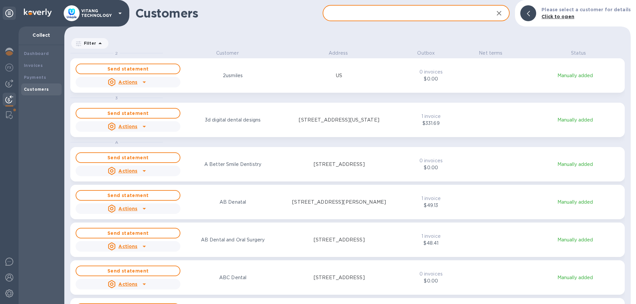
paste input "[PERSON_NAME]"
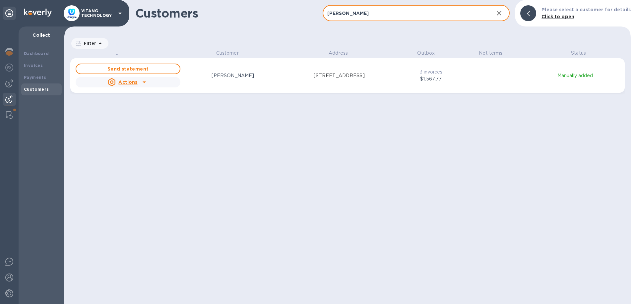
type input "[PERSON_NAME]"
click at [254, 81] on div "Send statement Actions [PERSON_NAME] [STREET_ADDRESS]" at bounding box center [233, 75] width 319 height 27
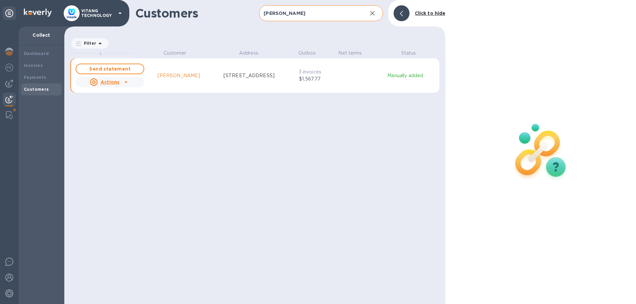
scroll to position [0, 0]
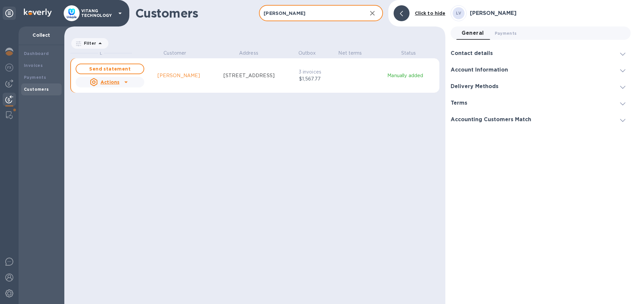
click at [310, 14] on input "[PERSON_NAME]" at bounding box center [310, 13] width 102 height 16
drag, startPoint x: 310, startPoint y: 14, endPoint x: 226, endPoint y: 1, distance: 85.6
click at [259, 5] on input "[PERSON_NAME]" at bounding box center [310, 13] width 102 height 16
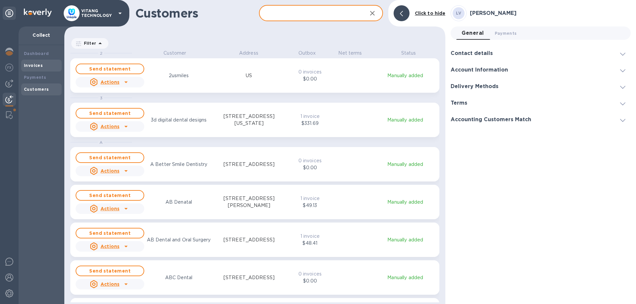
scroll to position [255, 381]
click at [7, 83] on img at bounding box center [9, 84] width 8 height 8
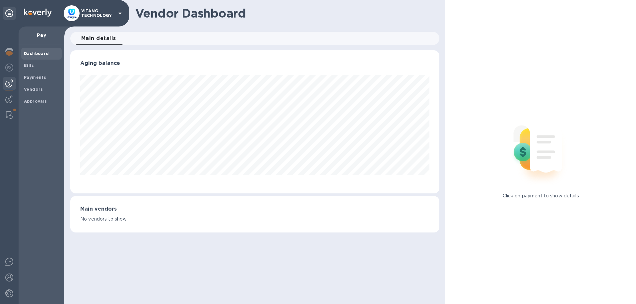
scroll to position [143, 369]
click at [38, 81] on div "Payments" at bounding box center [41, 78] width 40 height 12
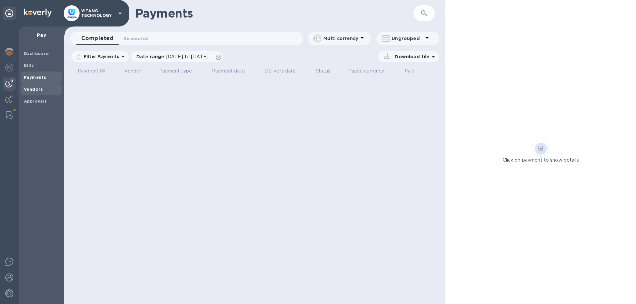
click at [29, 88] on b "Vendors" at bounding box center [33, 89] width 19 height 5
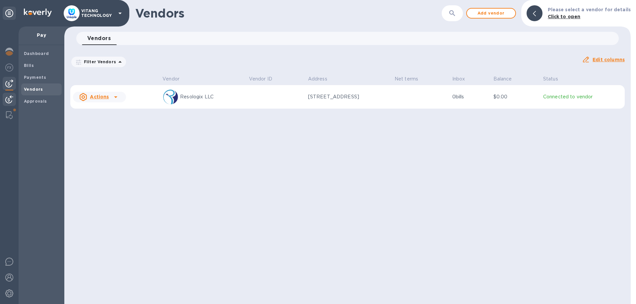
click at [13, 100] on img at bounding box center [9, 99] width 8 height 8
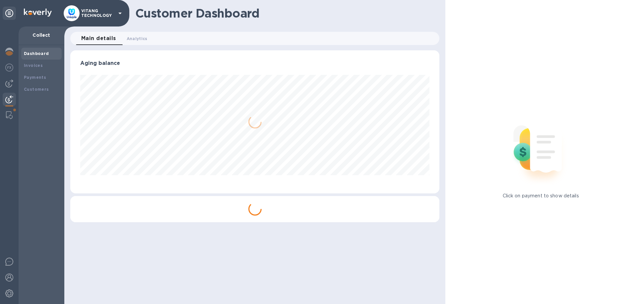
scroll to position [143, 369]
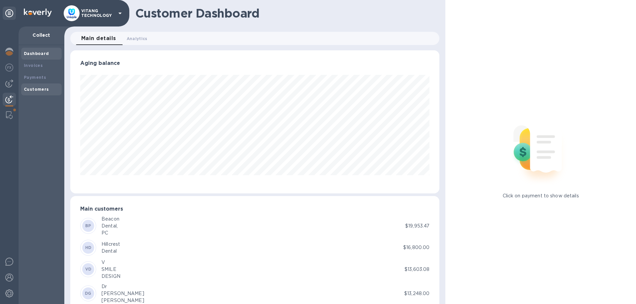
click at [37, 90] on b "Customers" at bounding box center [36, 89] width 25 height 5
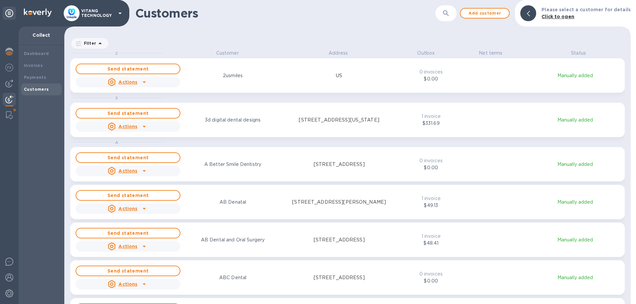
scroll to position [255, 566]
click at [450, 17] on button "button" at bounding box center [446, 13] width 16 height 16
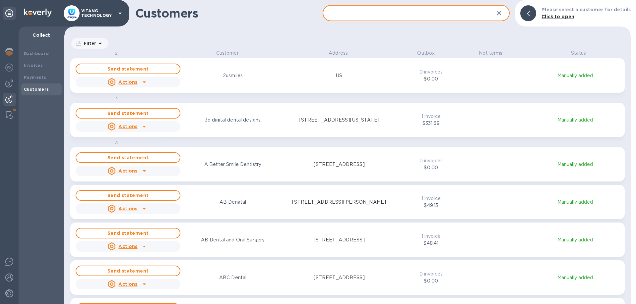
paste input "[PERSON_NAME]"
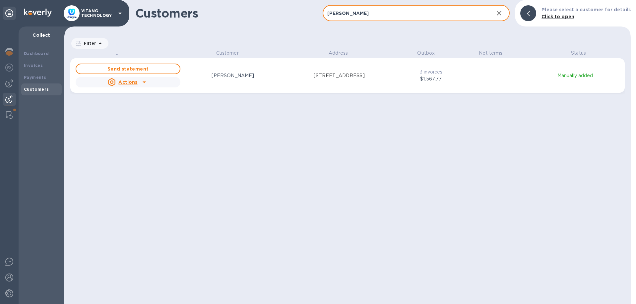
scroll to position [0, 0]
type input "[PERSON_NAME]"
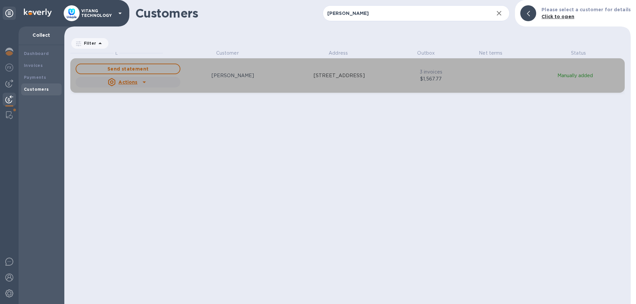
click at [420, 80] on p "$1,567.77" at bounding box center [430, 79] width 43 height 7
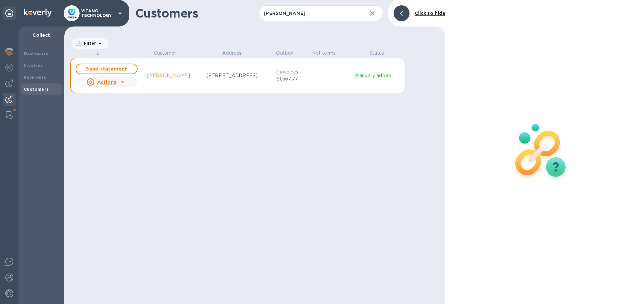
scroll to position [255, 381]
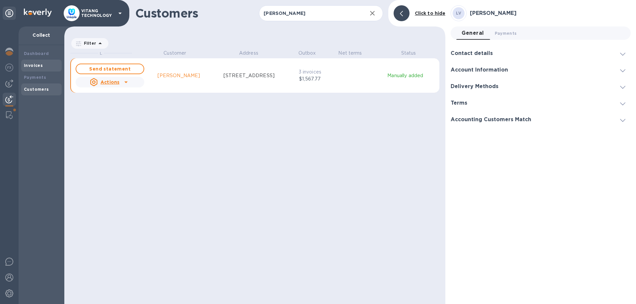
click at [37, 65] on b "Invoices" at bounding box center [33, 65] width 19 height 5
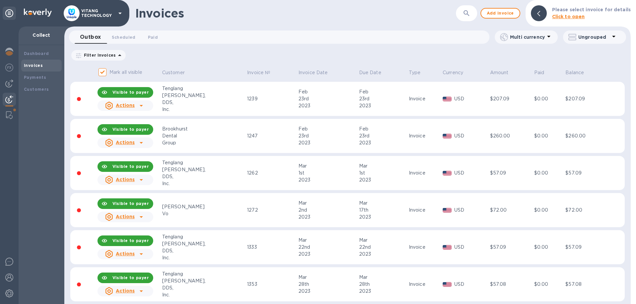
click at [572, 15] on b "Click to open" at bounding box center [568, 16] width 33 height 5
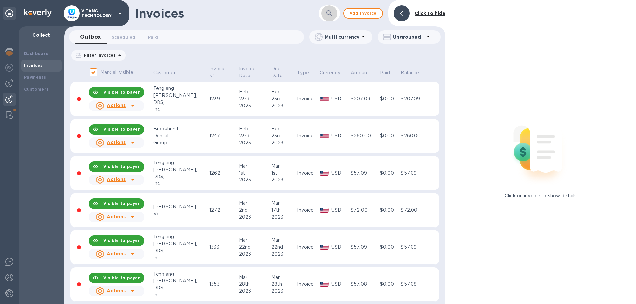
click at [330, 13] on icon "button" at bounding box center [329, 13] width 6 height 6
paste input "[PERSON_NAME]"
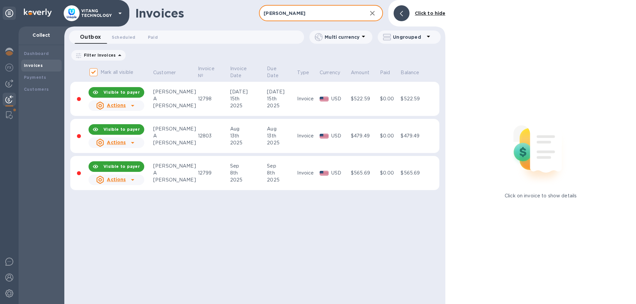
type input "[PERSON_NAME]"
click at [376, 15] on icon "button" at bounding box center [372, 13] width 8 height 8
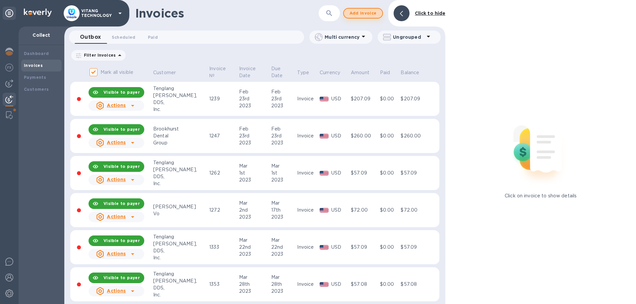
click at [358, 11] on span "Add invoice" at bounding box center [363, 13] width 28 height 8
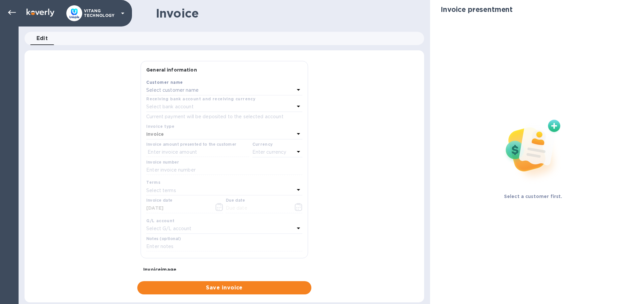
click at [194, 93] on p "Select customer name" at bounding box center [172, 90] width 52 height 7
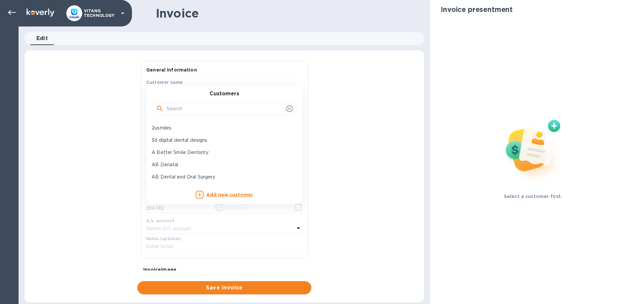
click at [196, 108] on input "text" at bounding box center [224, 109] width 117 height 10
paste input "[PERSON_NAME]"
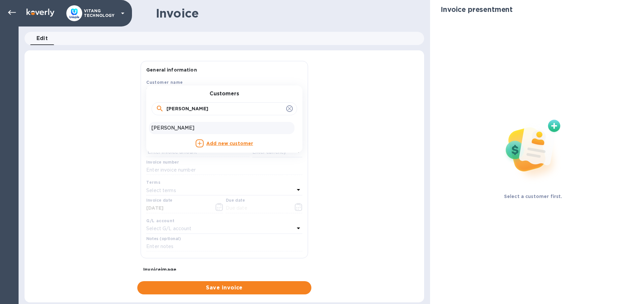
type input "[PERSON_NAME]"
click at [175, 128] on p "[PERSON_NAME]" at bounding box center [221, 128] width 140 height 7
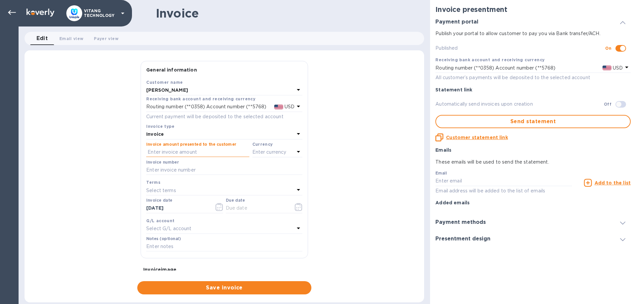
click at [198, 153] on input "text" at bounding box center [197, 152] width 103 height 10
type input "1,077.50"
click at [275, 149] on p "Enter currency" at bounding box center [269, 152] width 34 height 7
click at [265, 168] on p "US Dollar" at bounding box center [266, 169] width 51 height 7
click at [225, 169] on input "text" at bounding box center [224, 170] width 156 height 10
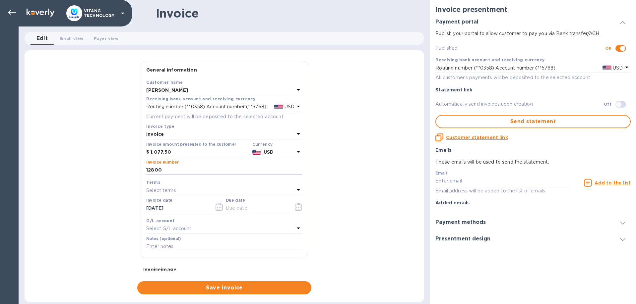
type input "12800"
click at [217, 209] on icon "button" at bounding box center [217, 209] width 1 height 1
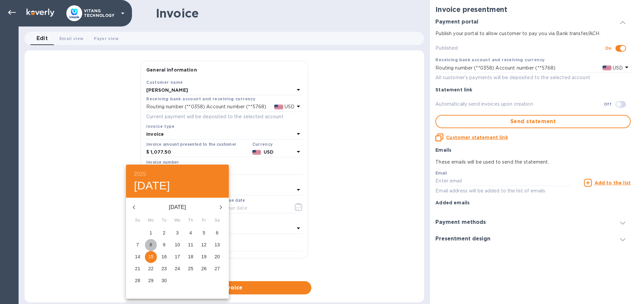
click at [146, 243] on span "8" at bounding box center [151, 245] width 12 height 7
type input "[DATE]"
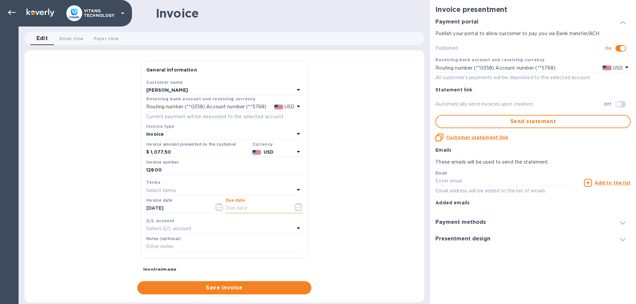
click at [248, 208] on input "text" at bounding box center [257, 209] width 63 height 10
click at [299, 205] on icon "button" at bounding box center [299, 207] width 8 height 8
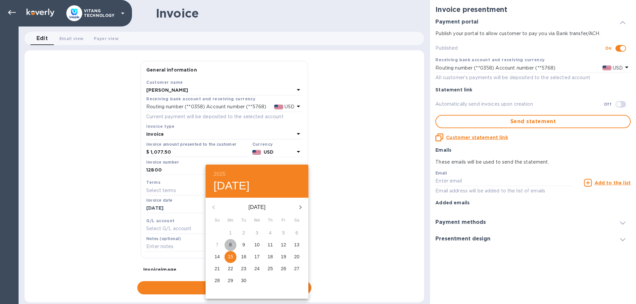
drag, startPoint x: 232, startPoint y: 244, endPoint x: 211, endPoint y: 235, distance: 22.5
click at [231, 244] on span "8" at bounding box center [230, 245] width 12 height 7
type input "[DATE]"
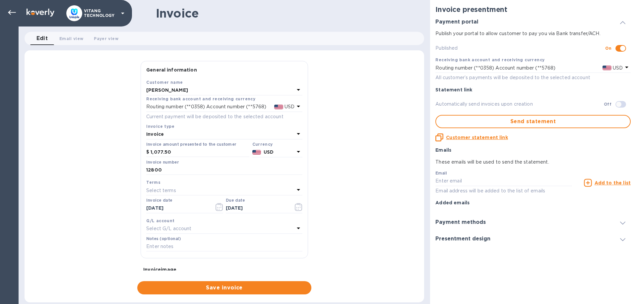
click at [181, 225] on p "Select G/L account" at bounding box center [168, 228] width 45 height 7
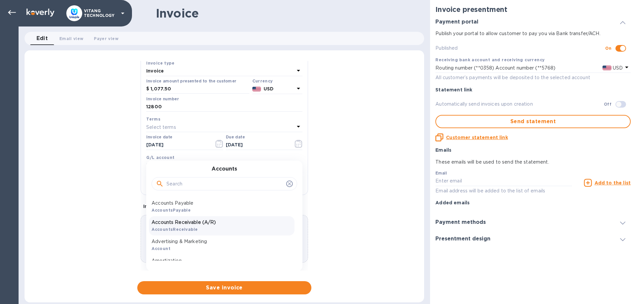
click at [201, 227] on div "Accounts Receivable (A/R) AccountsReceivable" at bounding box center [222, 225] width 146 height 19
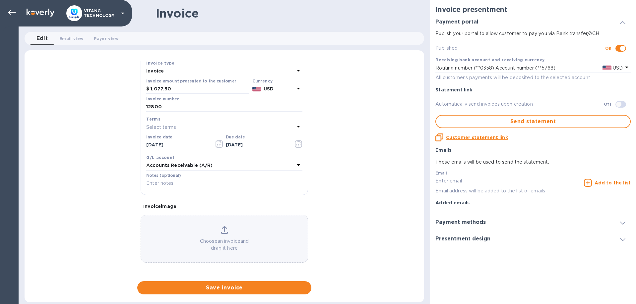
scroll to position [63, 0]
click at [249, 289] on span "Save invoice" at bounding box center [224, 288] width 163 height 8
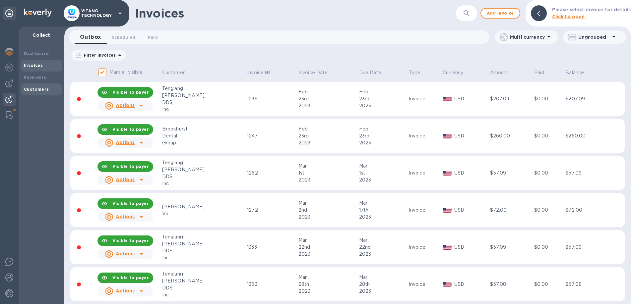
click at [49, 89] on div "Customers" at bounding box center [41, 89] width 35 height 7
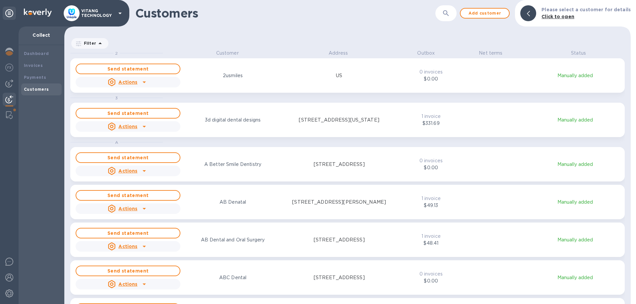
scroll to position [255, 566]
click at [448, 13] on icon "button" at bounding box center [446, 13] width 8 height 8
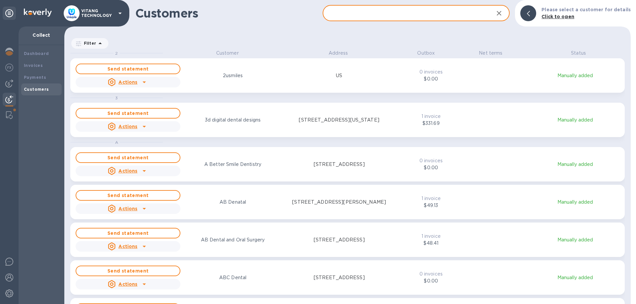
paste input "[PERSON_NAME]"
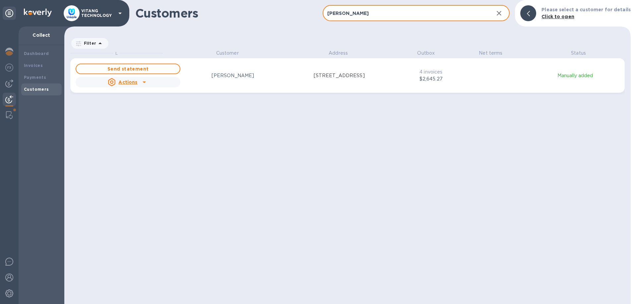
type input "[PERSON_NAME]"
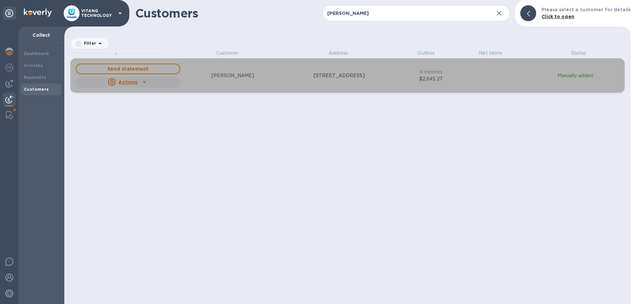
click at [479, 66] on div "Send statement Actions [PERSON_NAME] [STREET_ADDRESS] 4 invoices $2,645.27 Manu…" at bounding box center [347, 75] width 546 height 27
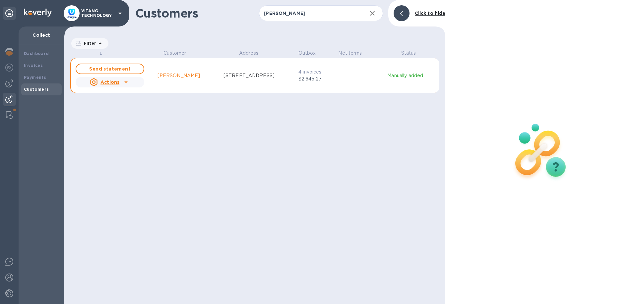
scroll to position [255, 381]
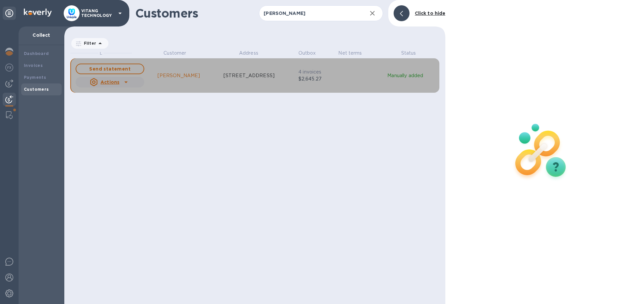
click at [126, 83] on icon "grid" at bounding box center [126, 82] width 8 height 8
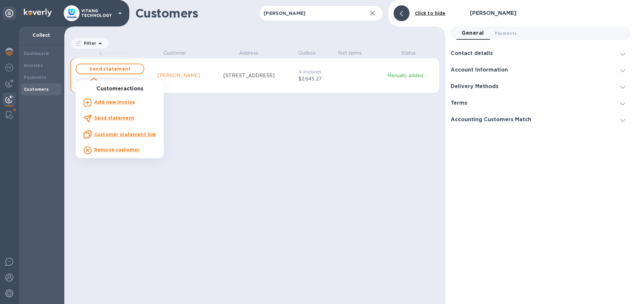
click at [145, 135] on u "Customer statement link" at bounding box center [125, 134] width 62 height 5
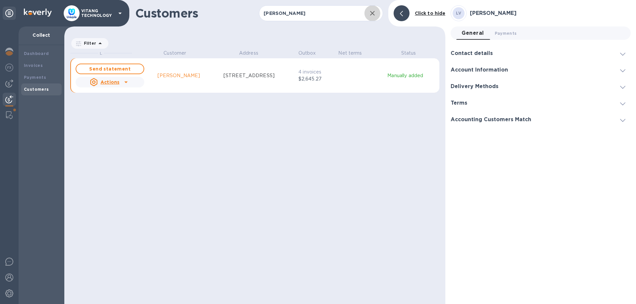
click at [374, 15] on icon "button" at bounding box center [372, 13] width 5 height 5
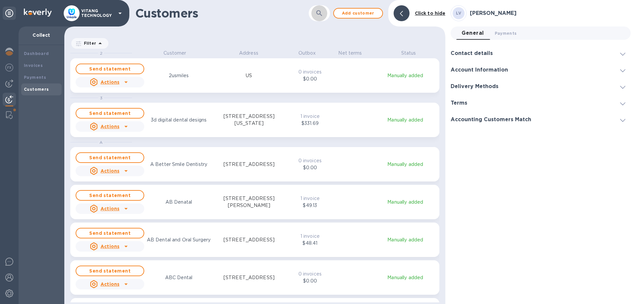
click at [321, 15] on icon "button" at bounding box center [319, 13] width 6 height 6
click at [321, 14] on input "text" at bounding box center [310, 13] width 102 height 16
paste input "[EMAIL_ADDRESS][DOMAIN_NAME]"
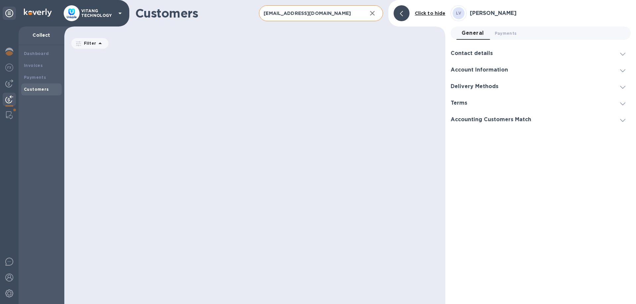
click at [329, 15] on input "[EMAIL_ADDRESS][DOMAIN_NAME]" at bounding box center [310, 13] width 102 height 16
click at [329, 14] on input "[EMAIL_ADDRESS][DOMAIN_NAME]" at bounding box center [310, 13] width 102 height 16
paste input "[PERSON_NAME] dental"
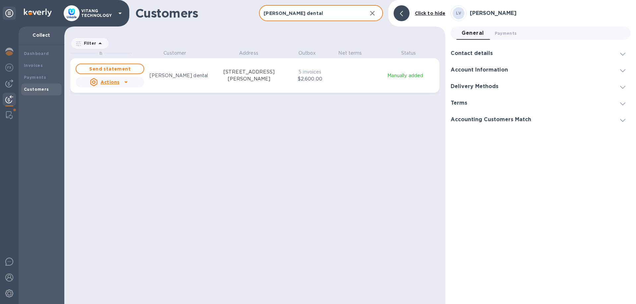
click at [344, 16] on input "[PERSON_NAME] dental" at bounding box center [310, 13] width 102 height 16
paste input "[EMAIL_ADDRESS][DOMAIN_NAME]"
type input "[EMAIL_ADDRESS][DOMAIN_NAME]"
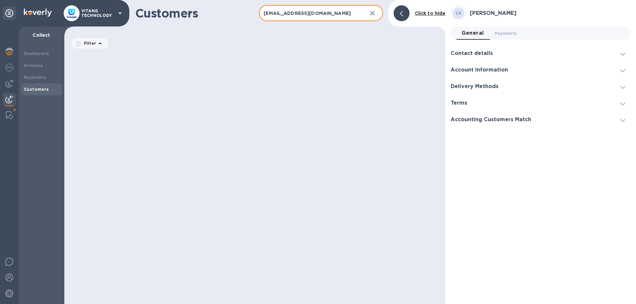
drag, startPoint x: 344, startPoint y: 16, endPoint x: 203, endPoint y: 5, distance: 141.3
click at [259, 5] on input "[EMAIL_ADDRESS][DOMAIN_NAME]" at bounding box center [310, 13] width 102 height 16
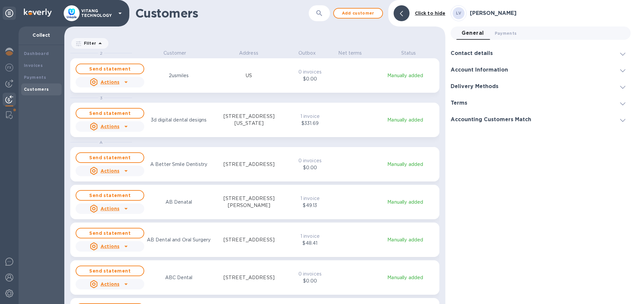
click at [328, 19] on div "​" at bounding box center [319, 13] width 21 height 16
click at [321, 15] on icon "button" at bounding box center [319, 13] width 8 height 8
paste input "Prodental Grup"
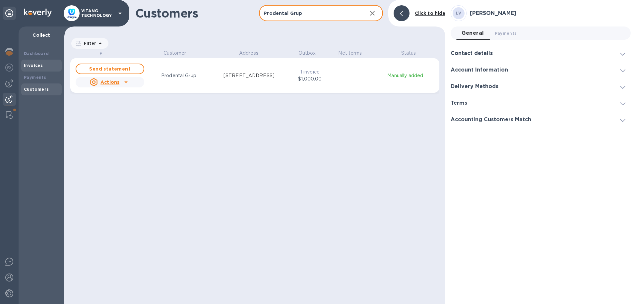
type input "Prodental Grup"
click at [35, 63] on div "Invoices" at bounding box center [41, 65] width 35 height 7
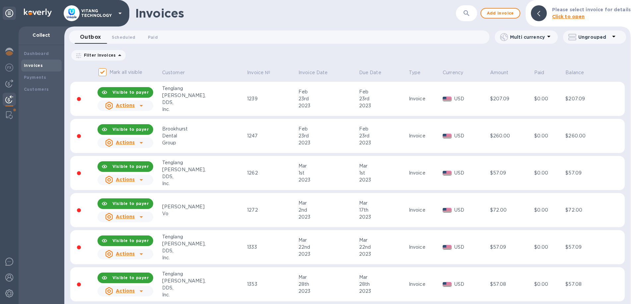
click at [465, 13] on button "button" at bounding box center [466, 13] width 16 height 16
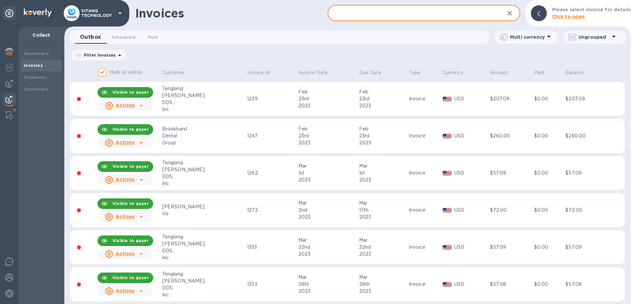
paste input "Prodental Grup"
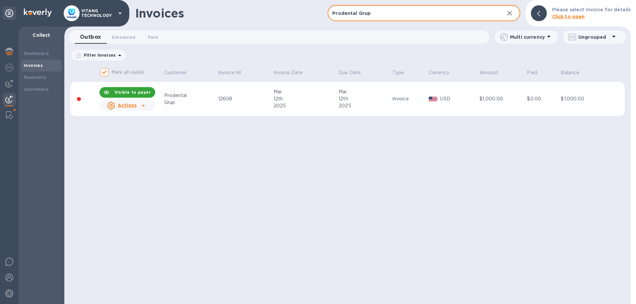
type input "Prodental Grup"
click at [513, 16] on icon "button" at bounding box center [509, 13] width 8 height 8
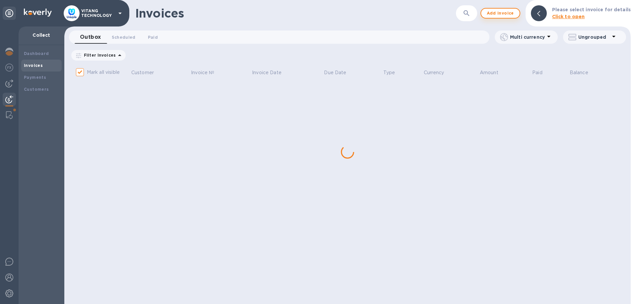
click at [502, 15] on span "Add invoice" at bounding box center [500, 13] width 28 height 8
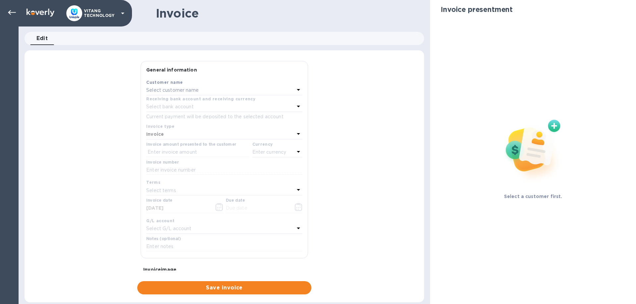
click at [229, 91] on div "Select customer name" at bounding box center [220, 90] width 148 height 9
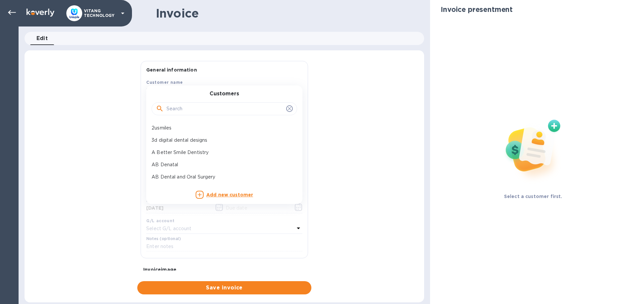
drag, startPoint x: 218, startPoint y: 100, endPoint x: 216, endPoint y: 106, distance: 6.3
click at [218, 101] on div at bounding box center [224, 108] width 146 height 23
click at [216, 110] on input "text" at bounding box center [224, 109] width 117 height 10
paste input "Prodental Grup"
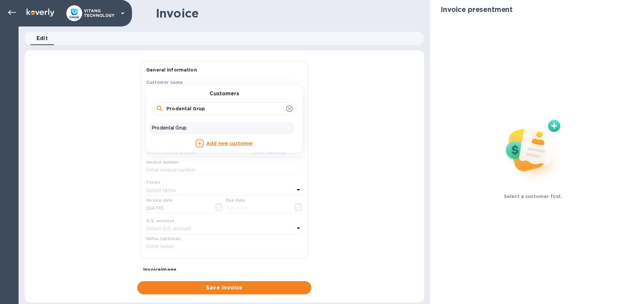
type input "Prodental Grup"
click at [175, 130] on p "Prodental Grup" at bounding box center [221, 128] width 140 height 7
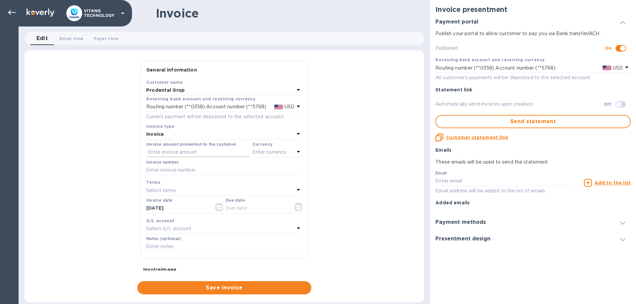
click at [186, 151] on input "text" at bounding box center [197, 152] width 103 height 10
type input "905"
click at [277, 152] on p "Enter currency" at bounding box center [269, 152] width 34 height 7
click at [264, 167] on p "US Dollar" at bounding box center [266, 169] width 51 height 7
click at [244, 171] on input "text" at bounding box center [224, 170] width 156 height 10
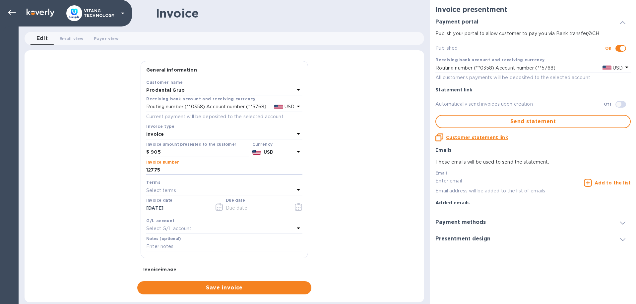
type input "12775"
click at [220, 206] on icon "button" at bounding box center [219, 207] width 8 height 8
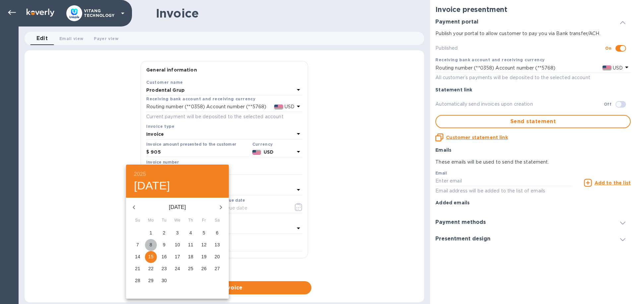
click at [150, 245] on p "8" at bounding box center [150, 245] width 3 height 7
type input "[DATE]"
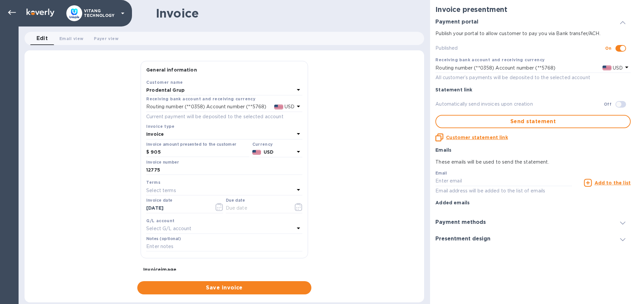
click at [271, 202] on div "Due date" at bounding box center [264, 205] width 77 height 15
click at [297, 209] on icon "button" at bounding box center [296, 209] width 1 height 1
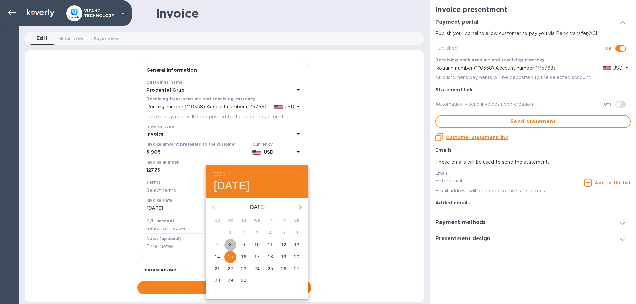
click at [233, 246] on span "8" at bounding box center [230, 245] width 12 height 7
type input "[DATE]"
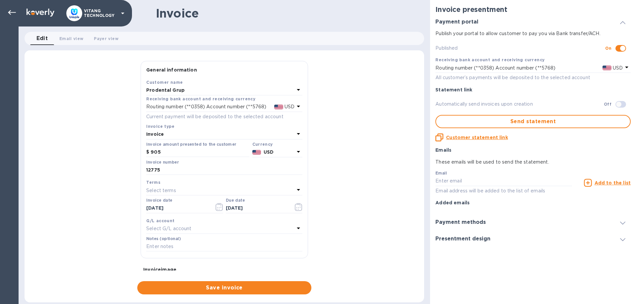
click at [157, 224] on div "Select G/L account" at bounding box center [220, 228] width 148 height 9
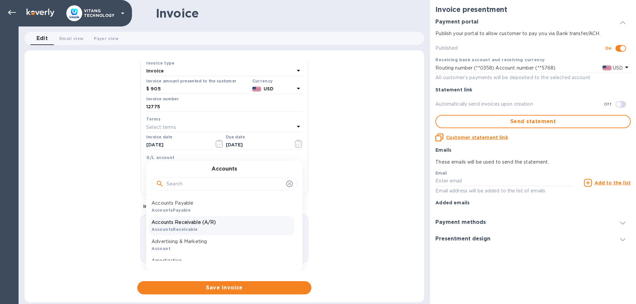
click at [184, 225] on p "Accounts Receivable (A/R)" at bounding box center [221, 222] width 140 height 7
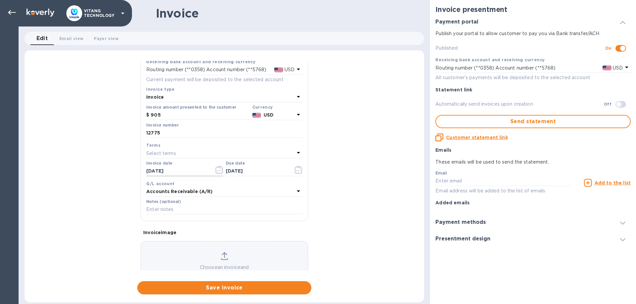
scroll to position [63, 0]
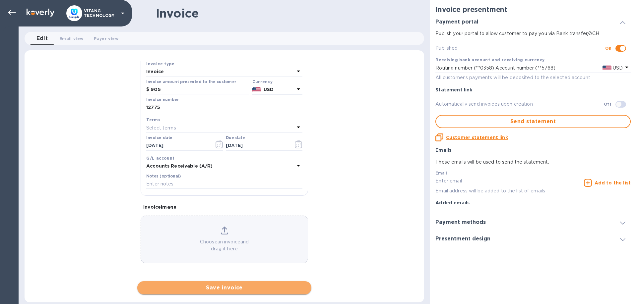
click at [227, 290] on span "Save invoice" at bounding box center [224, 288] width 163 height 8
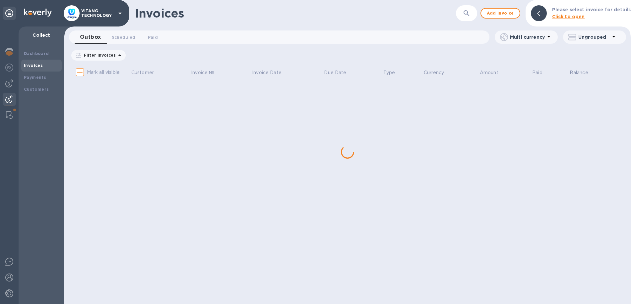
checkbox input "true"
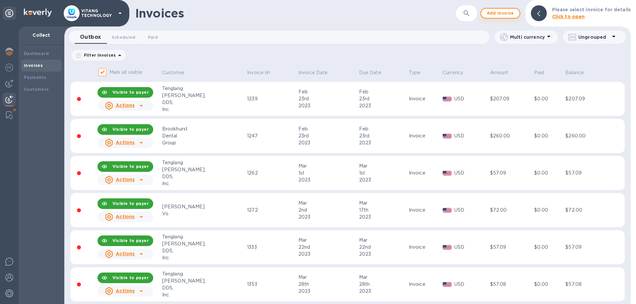
click at [498, 12] on span "Add invoice" at bounding box center [500, 13] width 28 height 8
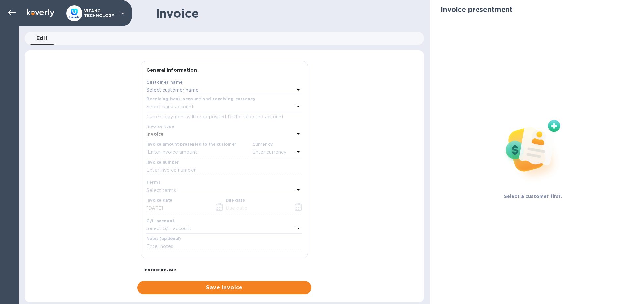
click at [239, 88] on div "Select customer name" at bounding box center [220, 90] width 148 height 9
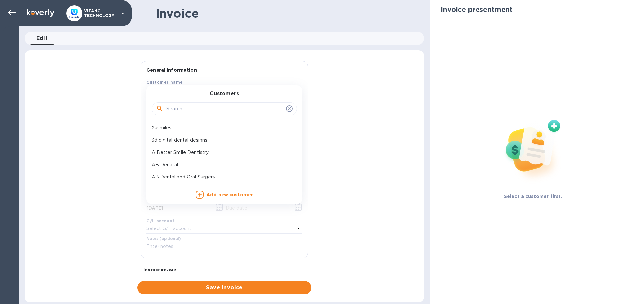
click at [230, 108] on input "text" at bounding box center [224, 109] width 117 height 10
paste input "Prodental Grup"
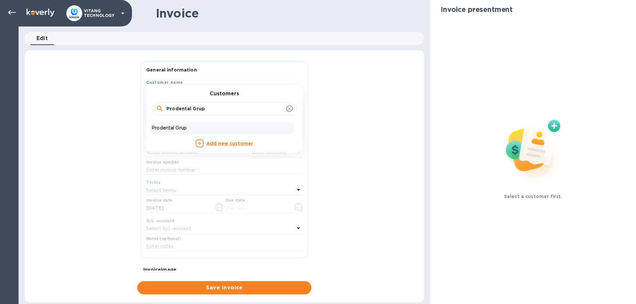
type input "Prodental Grup"
click at [207, 133] on div "Prodental Grup" at bounding box center [222, 128] width 146 height 12
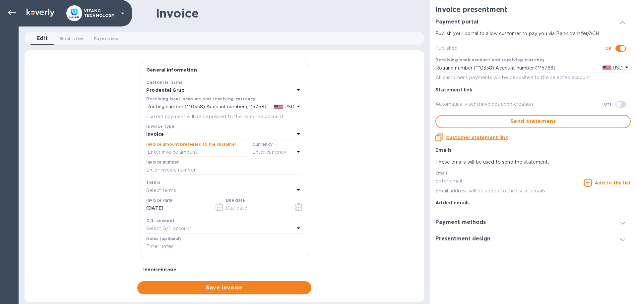
click at [192, 149] on input "text" at bounding box center [197, 152] width 103 height 10
type input "665"
click at [261, 150] on p "Enter currency" at bounding box center [269, 152] width 34 height 7
click at [260, 168] on p "US Dollar" at bounding box center [266, 169] width 51 height 7
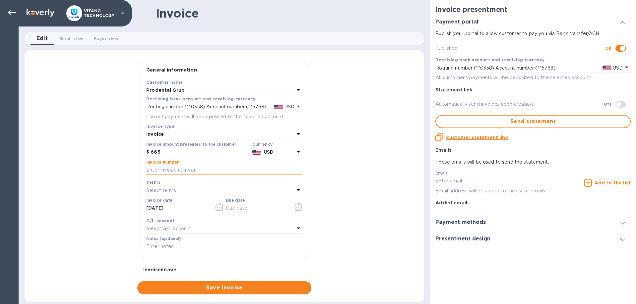
click at [235, 174] on input "text" at bounding box center [224, 170] width 156 height 10
type input "12776"
click at [217, 207] on icon "button" at bounding box center [217, 207] width 1 height 1
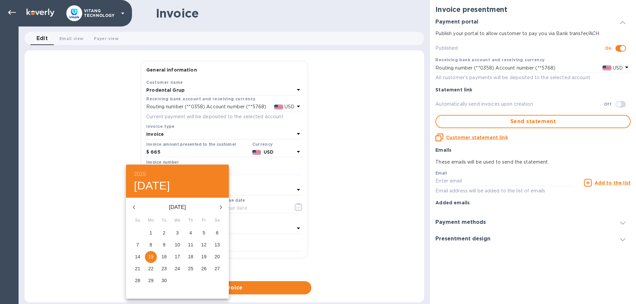
click at [149, 244] on span "8" at bounding box center [151, 245] width 12 height 7
type input "[DATE]"
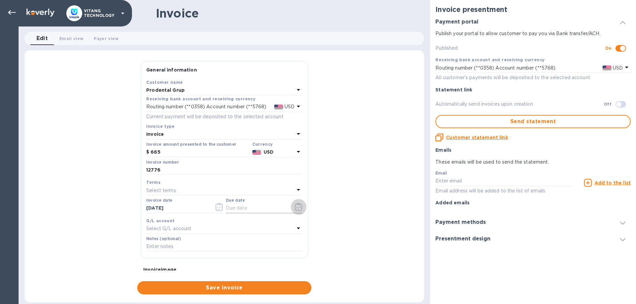
click at [298, 207] on icon "button" at bounding box center [298, 207] width 1 height 1
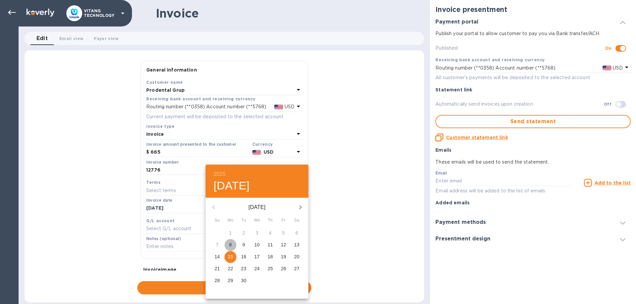
click at [229, 245] on span "8" at bounding box center [230, 245] width 12 height 7
type input "[DATE]"
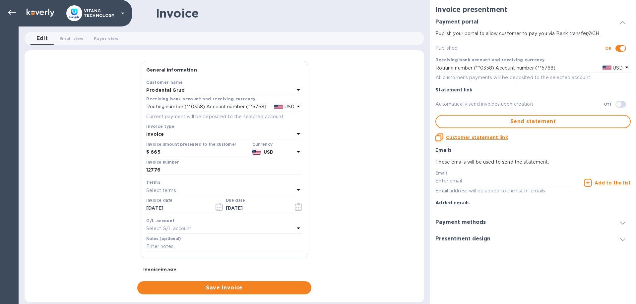
click at [191, 226] on p "Select G/L account" at bounding box center [168, 228] width 45 height 7
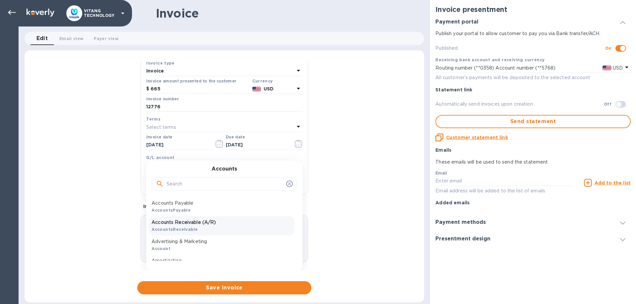
click at [204, 224] on p "Accounts Receivable (A/R)" at bounding box center [221, 222] width 140 height 7
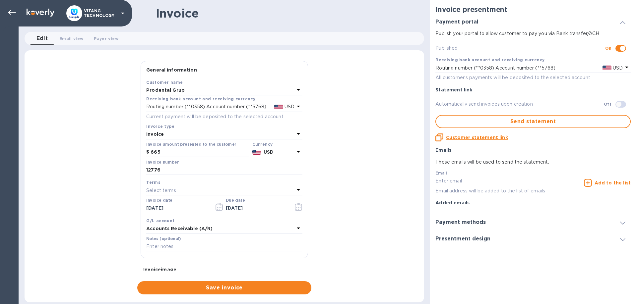
scroll to position [63, 0]
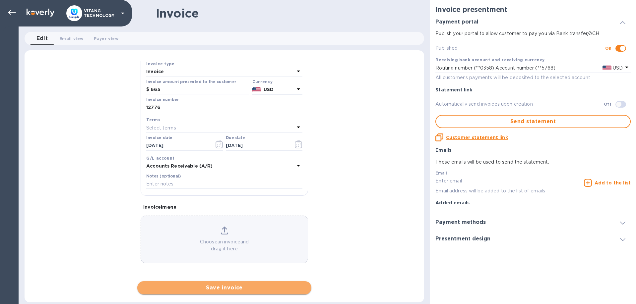
click at [240, 283] on button "Save invoice" at bounding box center [224, 287] width 174 height 13
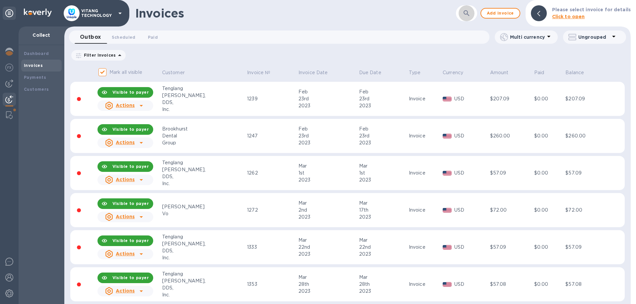
click at [466, 19] on button "button" at bounding box center [466, 13] width 16 height 16
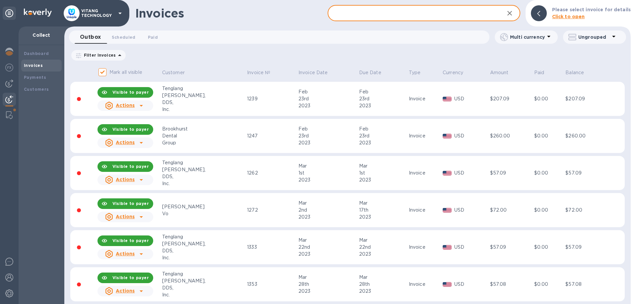
paste input "Prodental Grup"
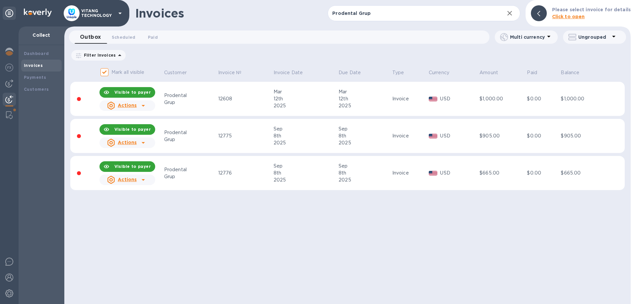
click at [146, 108] on icon at bounding box center [143, 106] width 8 height 8
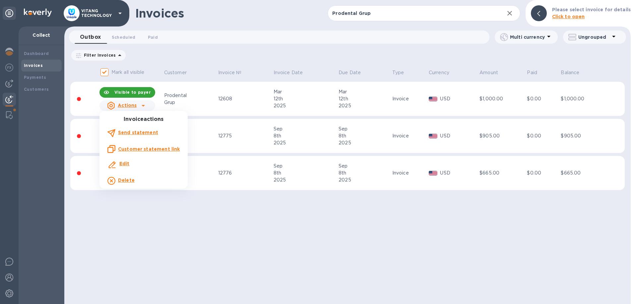
click at [137, 150] on u "Customer statement link" at bounding box center [149, 148] width 62 height 5
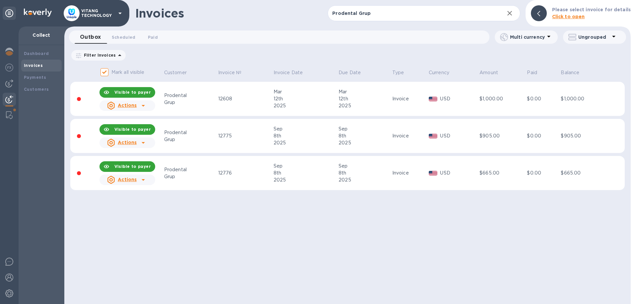
click at [145, 107] on icon at bounding box center [143, 106] width 8 height 8
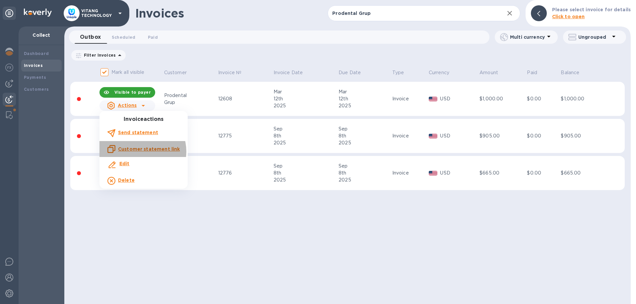
click at [137, 152] on p "Customer statement link" at bounding box center [149, 149] width 62 height 7
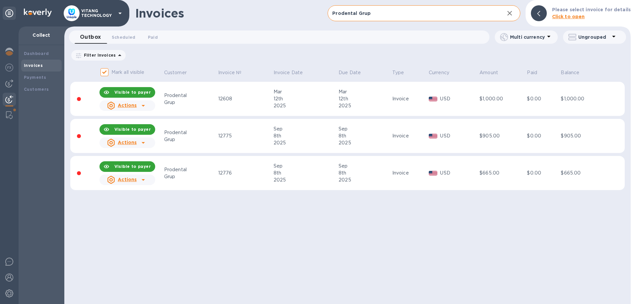
click at [410, 16] on input "Prodental Grup" at bounding box center [412, 13] width 171 height 16
paste input "Xusheng Mu DDS Inc"
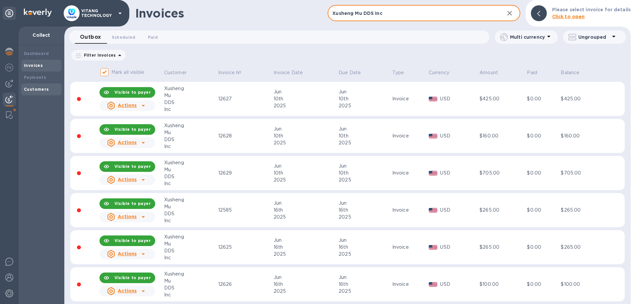
type input "Xusheng Mu DDS Inc"
click at [55, 90] on div "Customers" at bounding box center [41, 89] width 35 height 7
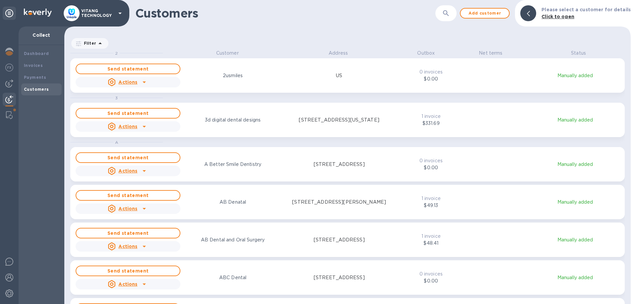
scroll to position [255, 566]
click at [446, 19] on button "button" at bounding box center [446, 13] width 16 height 16
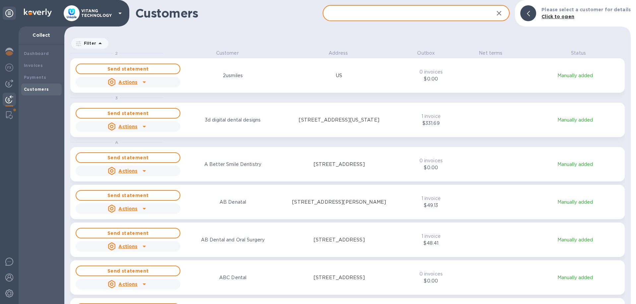
paste input "Xusheng Mu DDS Inc"
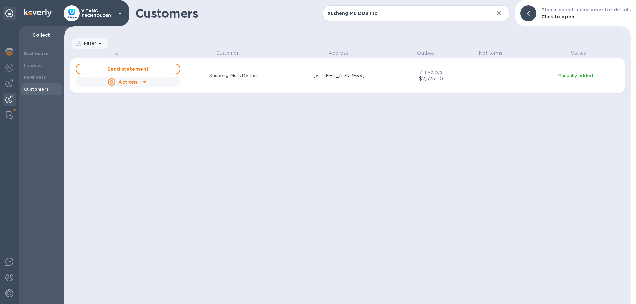
click at [140, 82] on icon "grid" at bounding box center [144, 82] width 8 height 8
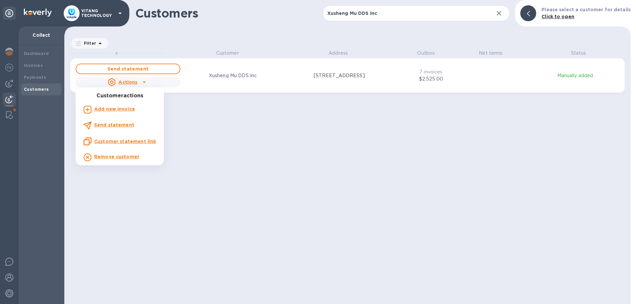
click at [132, 140] on u "Customer statement link" at bounding box center [125, 141] width 62 height 5
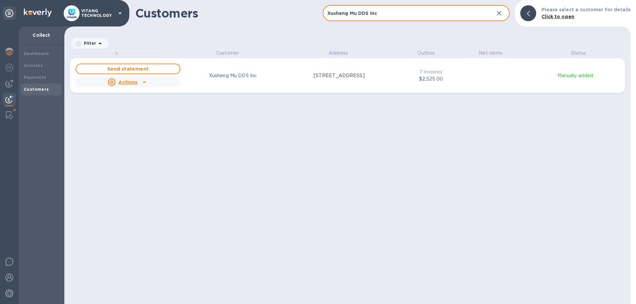
click at [403, 14] on input "Xusheng Mu DDS Inc" at bounding box center [405, 13] width 166 height 16
paste input "Best Dental Spa"
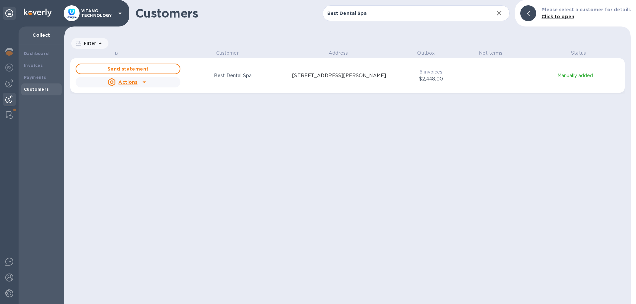
drag, startPoint x: 209, startPoint y: 120, endPoint x: 195, endPoint y: 117, distance: 14.5
click at [208, 120] on div "B Customer Address Outbox Net terms Status Send statement Actions Best Dental S…" at bounding box center [350, 177] width 560 height 255
click at [141, 81] on icon "grid" at bounding box center [144, 82] width 8 height 8
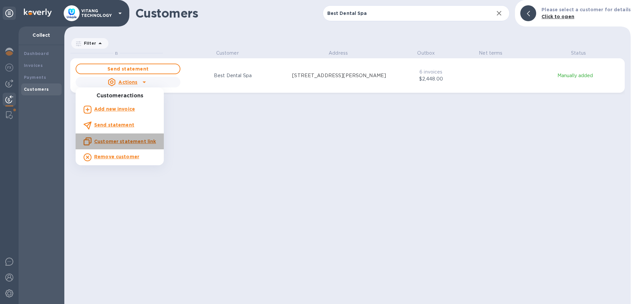
click at [121, 139] on u "Customer statement link" at bounding box center [125, 141] width 62 height 5
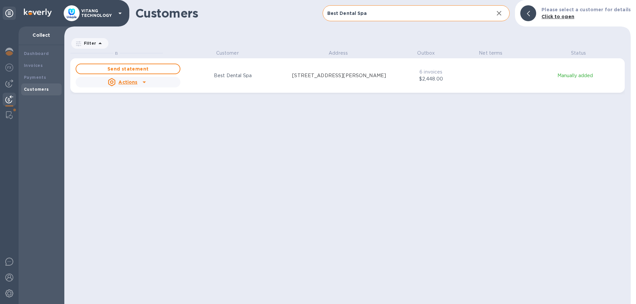
click at [466, 14] on input "Best Dental Spa" at bounding box center [405, 13] width 166 height 16
drag, startPoint x: 466, startPoint y: 14, endPoint x: 468, endPoint y: 18, distance: 4.4
click at [468, 18] on input "Best Dental Spa" at bounding box center [405, 13] width 166 height 16
paste input "Woburn Dental Group,PC"
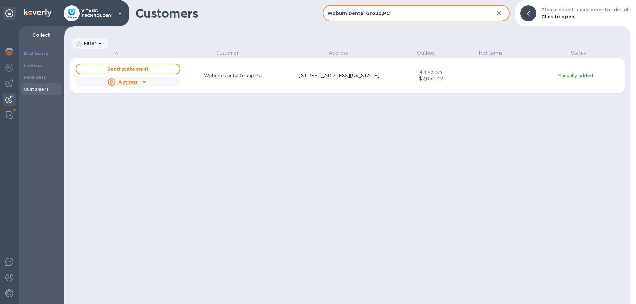
type input "Woburn Dental Group,PC"
drag, startPoint x: 401, startPoint y: 13, endPoint x: 304, endPoint y: -2, distance: 98.5
click at [322, 5] on input "Woburn Dental Group,PC" at bounding box center [405, 13] width 166 height 16
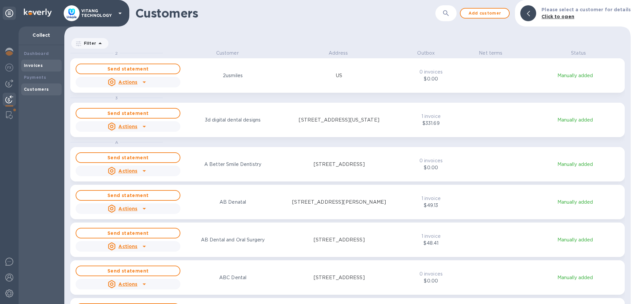
click at [38, 63] on div "Invoices" at bounding box center [41, 65] width 35 height 7
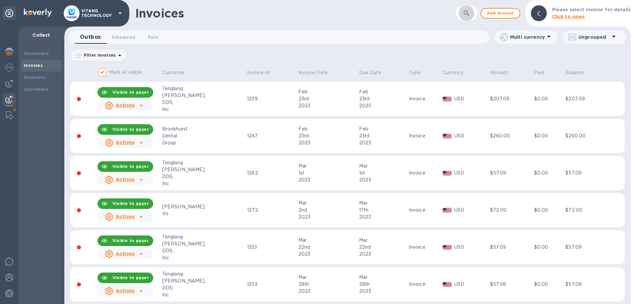
click at [467, 15] on icon "button" at bounding box center [466, 13] width 8 height 8
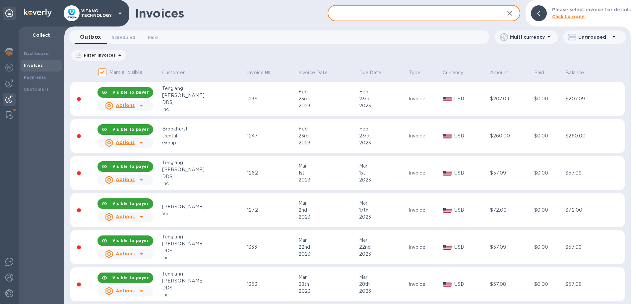
paste input "Woburn Dental Group,PC"
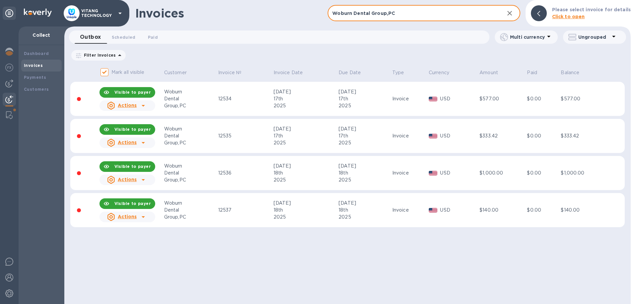
type input "Woburn Dental Group,PC"
click at [513, 14] on icon "button" at bounding box center [509, 13] width 8 height 8
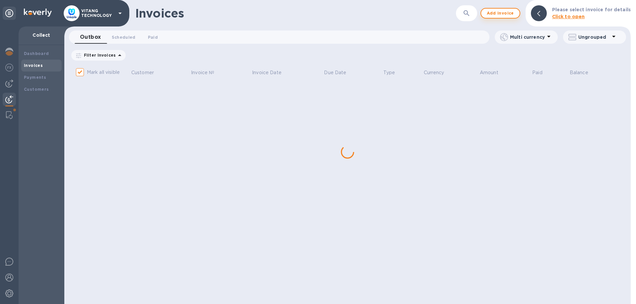
click at [497, 14] on span "Add invoice" at bounding box center [500, 13] width 28 height 8
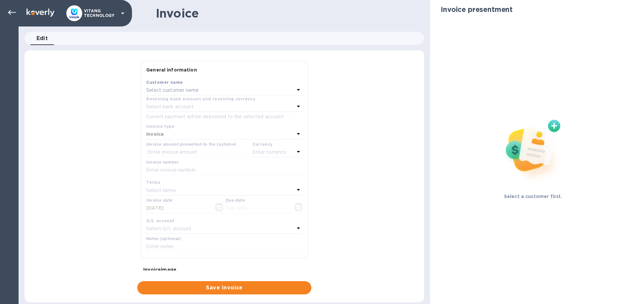
click at [194, 91] on p "Select customer name" at bounding box center [172, 90] width 52 height 7
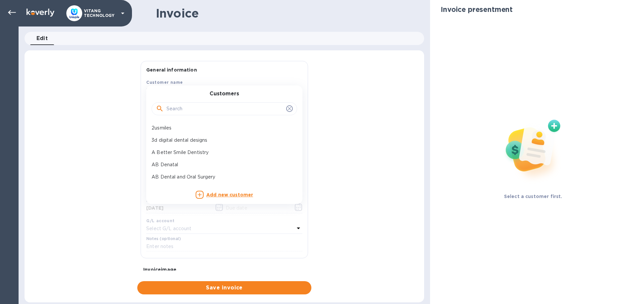
click at [201, 112] on input "text" at bounding box center [224, 109] width 117 height 10
paste input "Woburn Dental Group,PC"
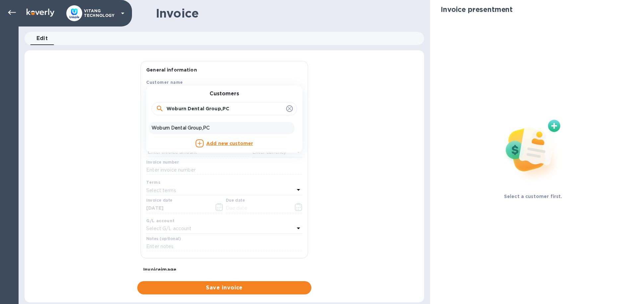
type input "Woburn Dental Group,PC"
click at [185, 125] on div "Woburn Dental Group,PC" at bounding box center [222, 128] width 146 height 12
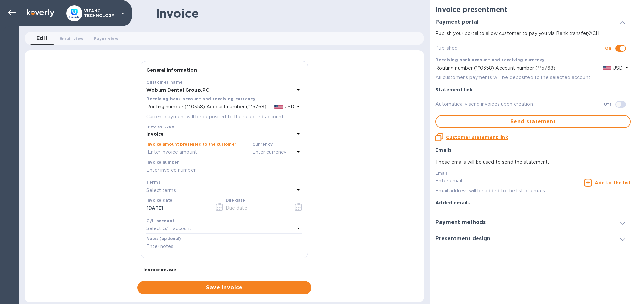
click at [189, 151] on input "text" at bounding box center [197, 152] width 103 height 10
type input "124.22"
click at [294, 151] on div "Enter currency" at bounding box center [273, 152] width 42 height 9
click at [247, 165] on div "US Dollar" at bounding box center [267, 169] width 54 height 10
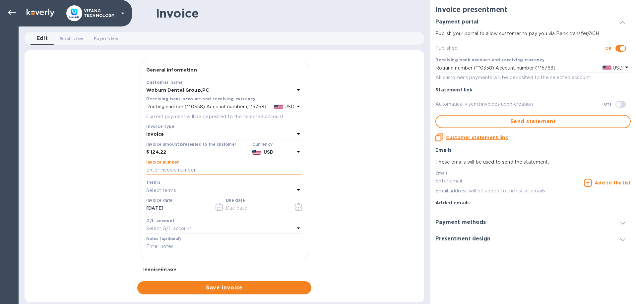
click at [225, 170] on input "text" at bounding box center [224, 170] width 156 height 10
type input "12837"
click at [220, 208] on icon "button" at bounding box center [219, 207] width 8 height 8
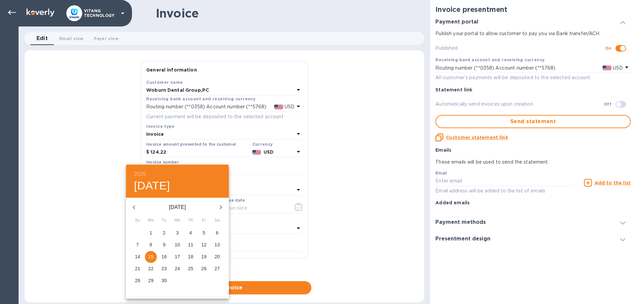
click at [177, 244] on p "10" at bounding box center [177, 245] width 5 height 7
type input "[DATE]"
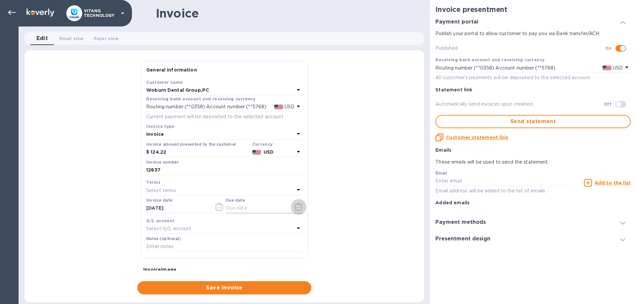
click at [299, 208] on icon "button" at bounding box center [299, 207] width 8 height 8
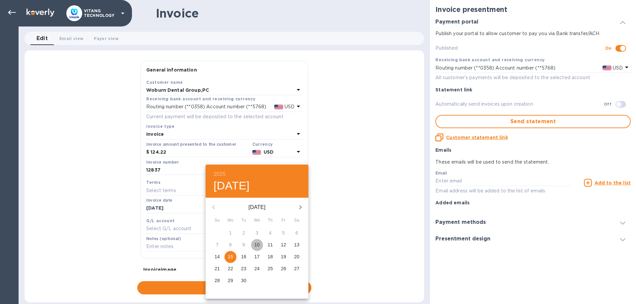
click at [257, 243] on p "10" at bounding box center [256, 245] width 5 height 7
type input "[DATE]"
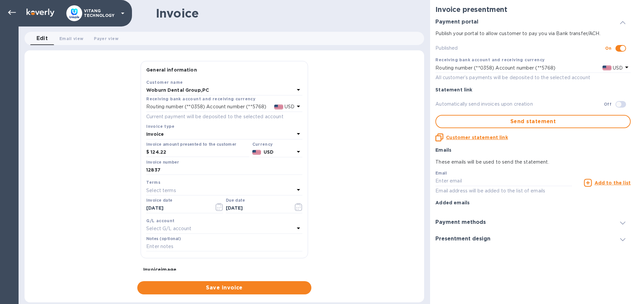
click at [253, 227] on div "Select G/L account" at bounding box center [220, 228] width 148 height 9
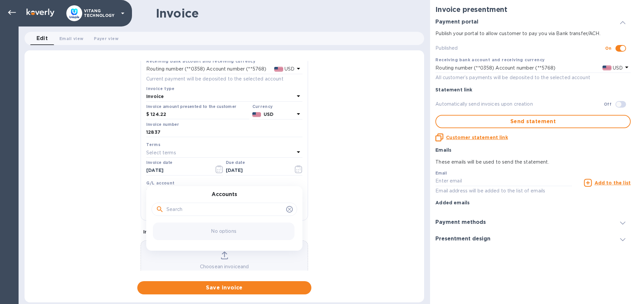
click at [249, 214] on div at bounding box center [224, 209] width 146 height 13
click at [417, 200] on div "General information Save Customer name Woburn Dental Group,PC Receiving bank ac…" at bounding box center [224, 178] width 399 height 234
click at [295, 191] on icon at bounding box center [298, 191] width 8 height 8
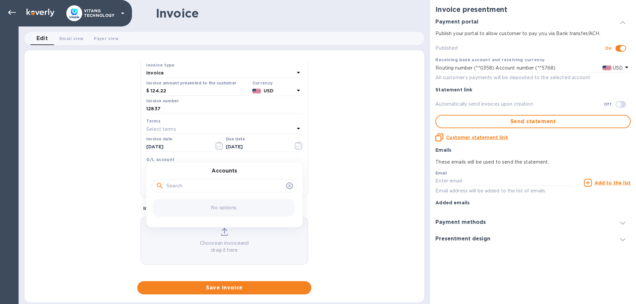
scroll to position [63, 0]
click at [230, 187] on input "text" at bounding box center [224, 185] width 117 height 10
click at [290, 184] on icon at bounding box center [289, 184] width 5 height 5
click at [286, 185] on div at bounding box center [224, 185] width 137 height 10
click at [291, 186] on icon at bounding box center [289, 184] width 5 height 5
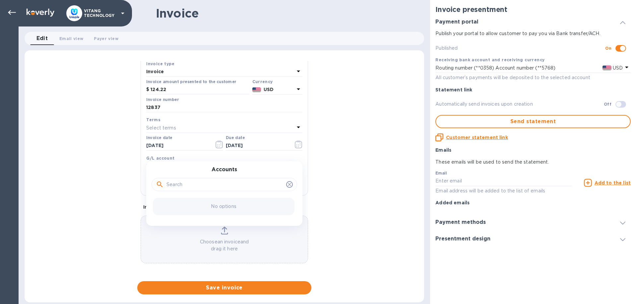
click at [359, 172] on div "General information Save Customer name Woburn Dental Group,PC Receiving bank ac…" at bounding box center [224, 178] width 399 height 234
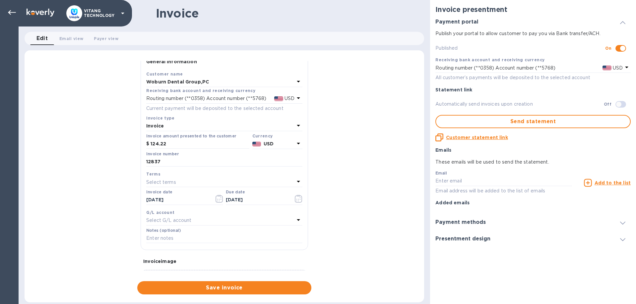
scroll to position [0, 0]
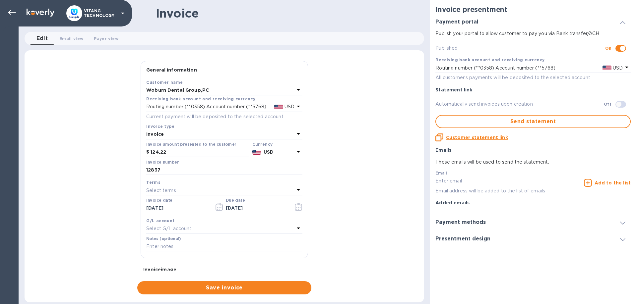
click at [155, 223] on div "G/L account" at bounding box center [224, 220] width 156 height 7
click at [156, 227] on p "Select G/L account" at bounding box center [168, 228] width 45 height 7
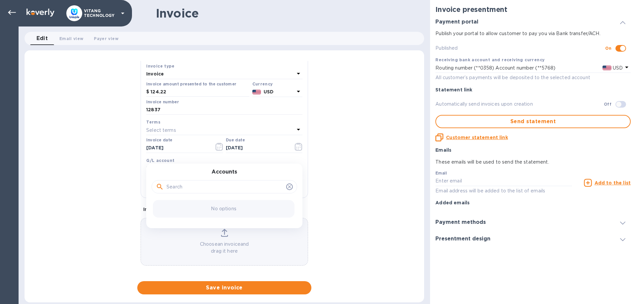
scroll to position [63, 0]
click at [195, 188] on input "text" at bounding box center [224, 185] width 117 height 10
type input "acc"
click at [288, 186] on icon at bounding box center [289, 184] width 5 height 5
click at [288, 183] on icon at bounding box center [289, 184] width 5 height 5
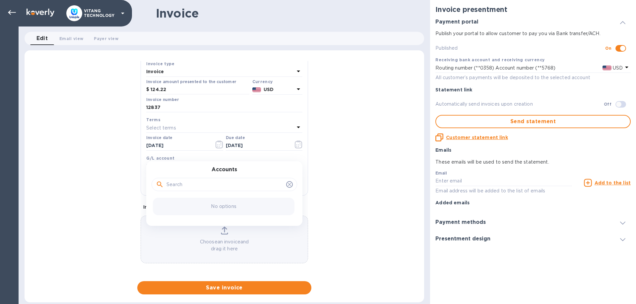
click at [287, 182] on icon at bounding box center [289, 184] width 5 height 5
click at [14, 10] on icon at bounding box center [12, 13] width 8 height 8
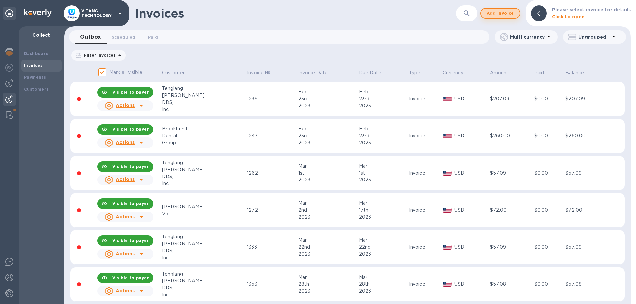
click at [484, 15] on button "Add invoice" at bounding box center [500, 13] width 40 height 11
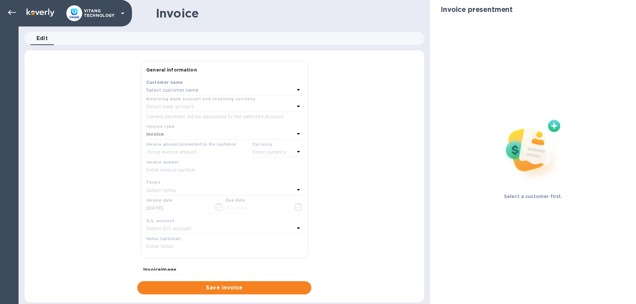
click at [252, 229] on div "Select G/L account" at bounding box center [220, 228] width 148 height 9
click at [222, 89] on div "Select customer name" at bounding box center [220, 90] width 148 height 9
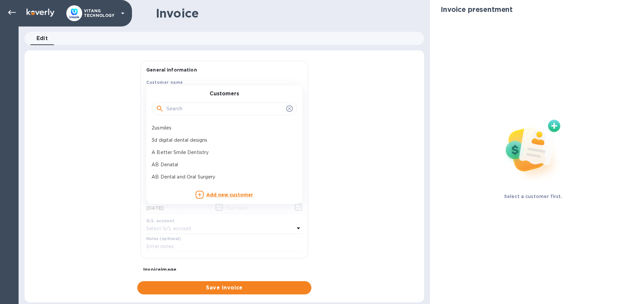
click at [217, 106] on input "text" at bounding box center [224, 109] width 117 height 10
paste input "Woburn Dental Group,PC"
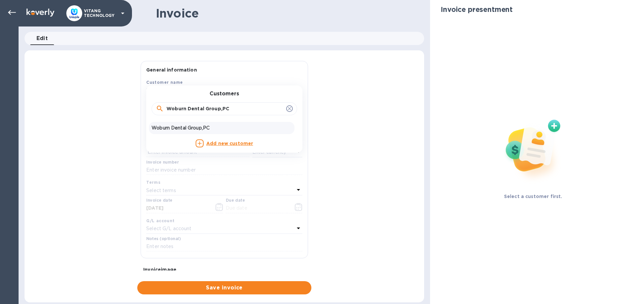
type input "Woburn Dental Group,PC"
click at [197, 127] on p "Woburn Dental Group,PC" at bounding box center [221, 128] width 140 height 7
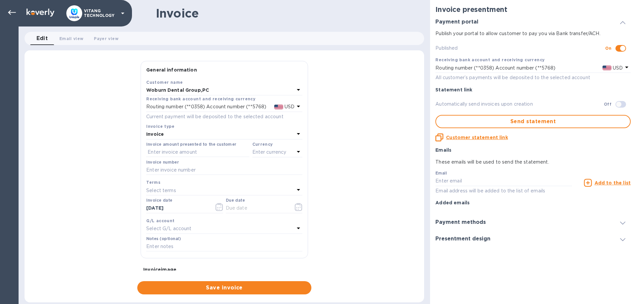
click at [186, 232] on div "Select G/L account" at bounding box center [220, 228] width 148 height 9
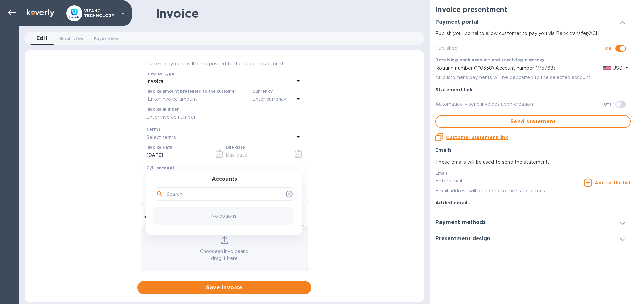
scroll to position [63, 0]
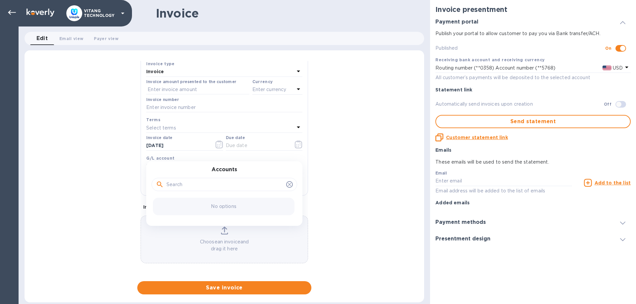
click at [402, 198] on div "General information Save Customer name Woburn Dental Group,PC Receiving bank ac…" at bounding box center [224, 178] width 399 height 234
click at [9, 11] on icon at bounding box center [12, 13] width 8 height 8
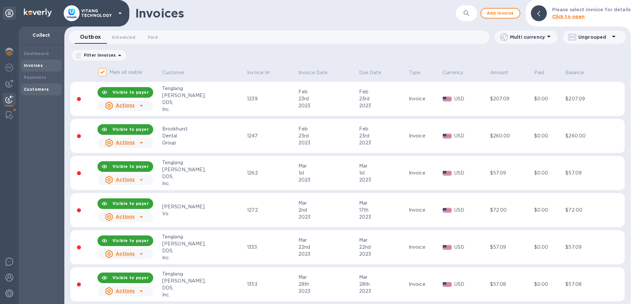
click at [35, 90] on b "Customers" at bounding box center [36, 89] width 25 height 5
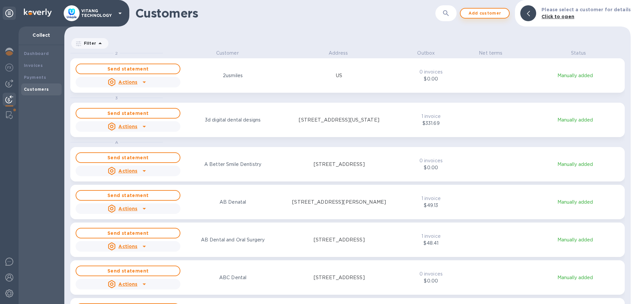
scroll to position [255, 566]
click at [485, 15] on span "Add customer" at bounding box center [485, 13] width 38 height 8
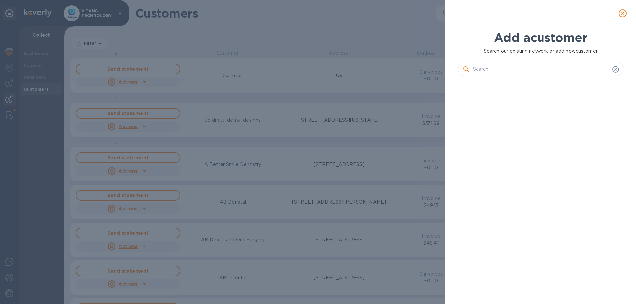
scroll to position [205, 171]
click at [521, 69] on input "text" at bounding box center [541, 69] width 137 height 10
paste input "Woburn Dental Group,PC"
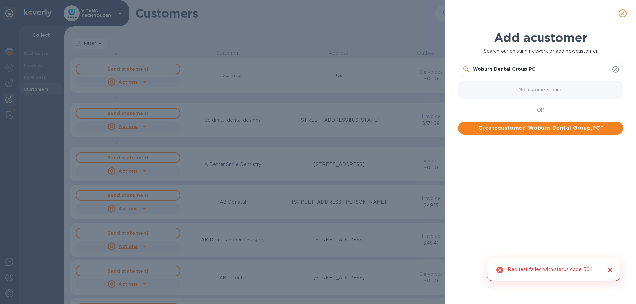
type input "Woburn Dental Group,PC"
click at [618, 72] on div "Woburn Dental Group,PC" at bounding box center [540, 69] width 157 height 10
click at [615, 69] on icon at bounding box center [615, 69] width 5 height 5
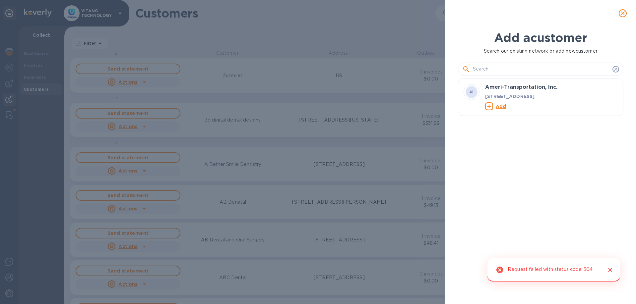
click at [617, 17] on button "close" at bounding box center [622, 13] width 16 height 16
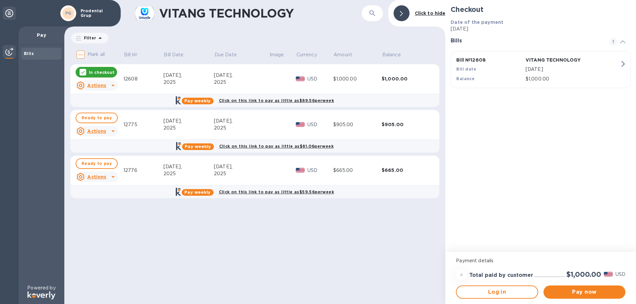
click at [81, 56] on input "Mark all" at bounding box center [81, 55] width 14 height 14
checkbox input "true"
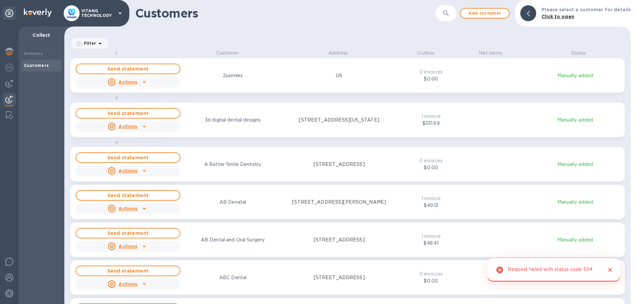
scroll to position [255, 566]
click at [454, 18] on button "button" at bounding box center [446, 13] width 16 height 16
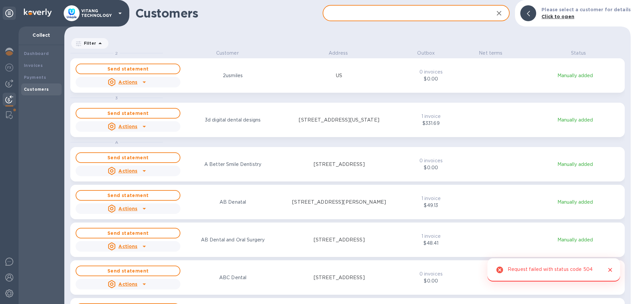
paste input "Woburn Dental Group,PC"
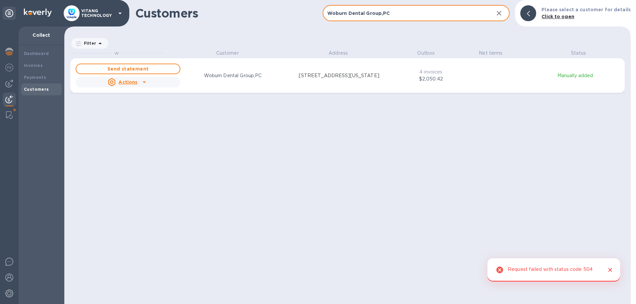
scroll to position [0, 0]
type input "Woburn Dental Group,PC"
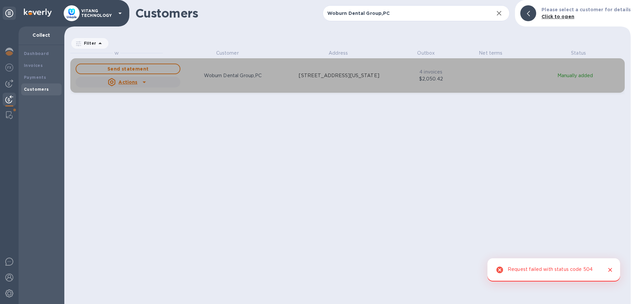
click at [319, 82] on div "Send statement Actions Woburn Dental Group,PC 109 MONTVALE AVE., Woburn, Massac…" at bounding box center [233, 75] width 319 height 27
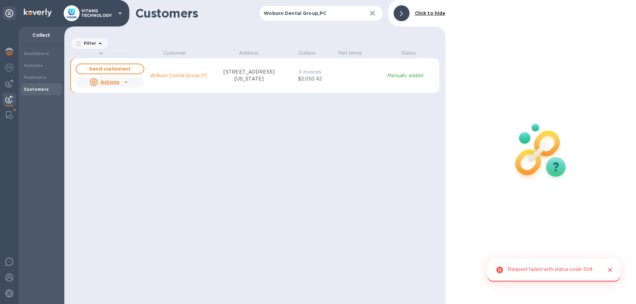
scroll to position [255, 381]
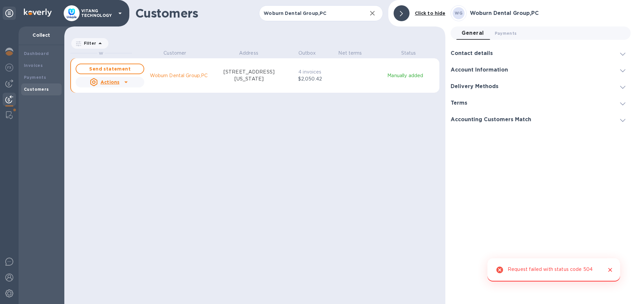
click at [499, 103] on div "Terms" at bounding box center [540, 103] width 180 height 17
click at [514, 147] on div "Accounting Customers Match" at bounding box center [540, 143] width 180 height 17
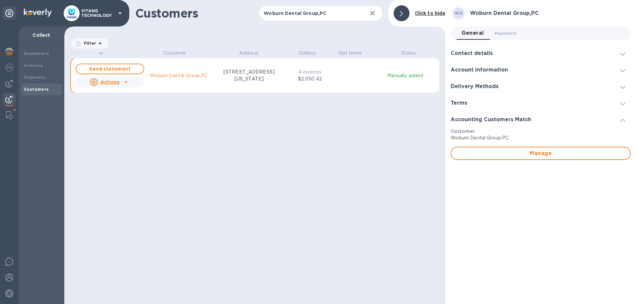
click at [502, 76] on div "Account Information" at bounding box center [540, 70] width 180 height 17
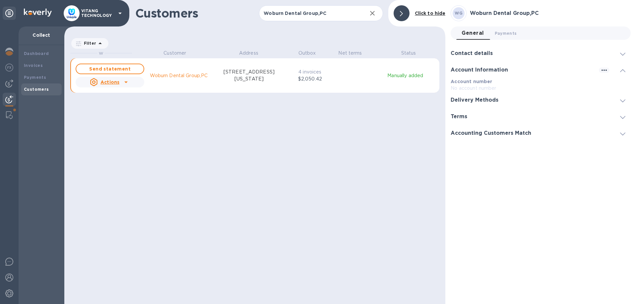
click at [497, 52] on div "Contact details" at bounding box center [473, 53] width 47 height 6
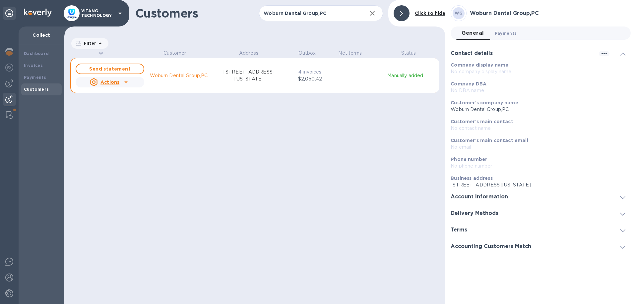
click at [514, 29] on button "Payments 0" at bounding box center [505, 33] width 33 height 13
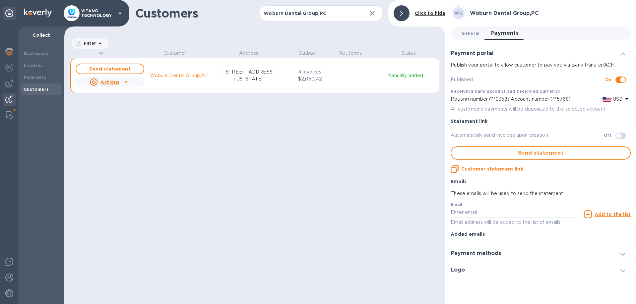
click at [473, 32] on span "General 0" at bounding box center [470, 33] width 18 height 7
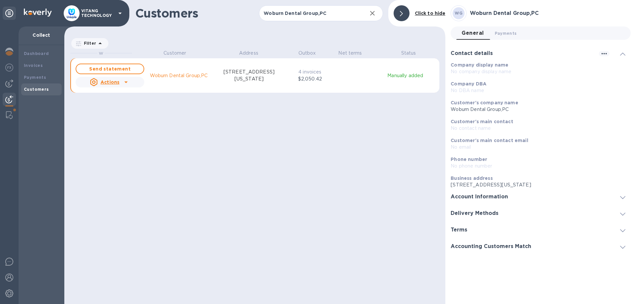
click at [566, 195] on div "Account Information" at bounding box center [540, 197] width 180 height 17
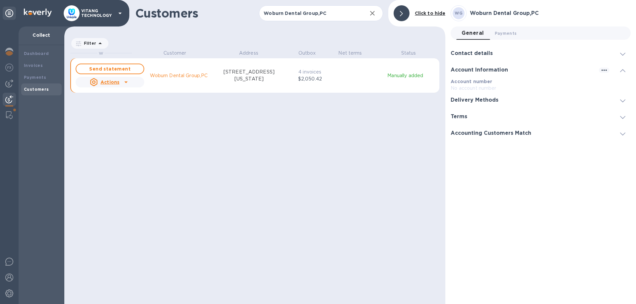
click at [520, 100] on div "Delivery Methods" at bounding box center [540, 100] width 180 height 17
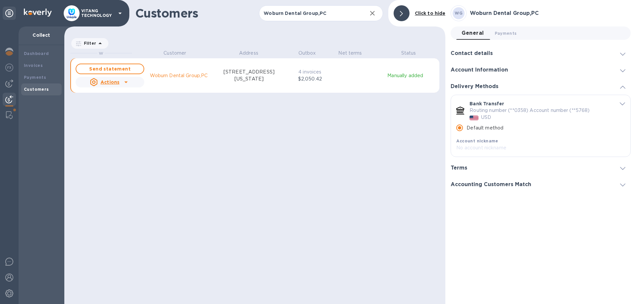
click at [520, 173] on div "Terms" at bounding box center [540, 168] width 180 height 17
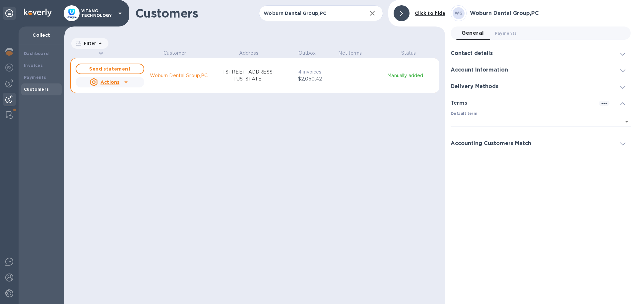
click at [532, 147] on div "Accounting Customers Match" at bounding box center [540, 143] width 180 height 17
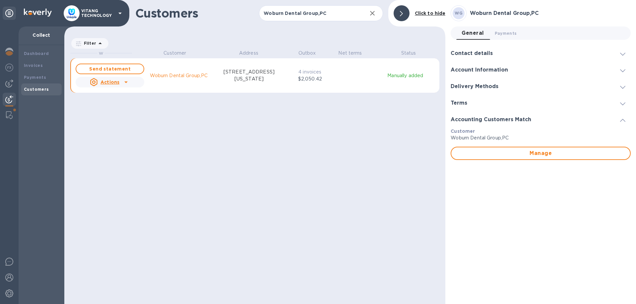
click at [274, 166] on div "W Customer Address Outbox Net terms Status Send statement Actions Woburn Dental…" at bounding box center [257, 176] width 375 height 253
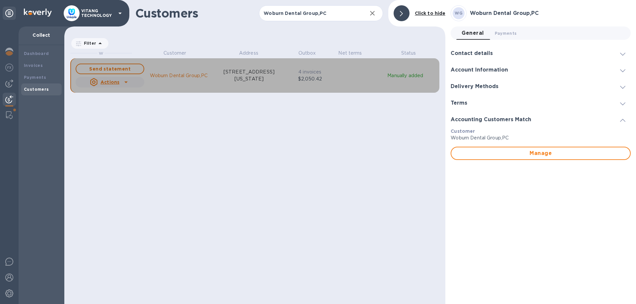
click at [111, 82] on u "Actions" at bounding box center [109, 82] width 19 height 5
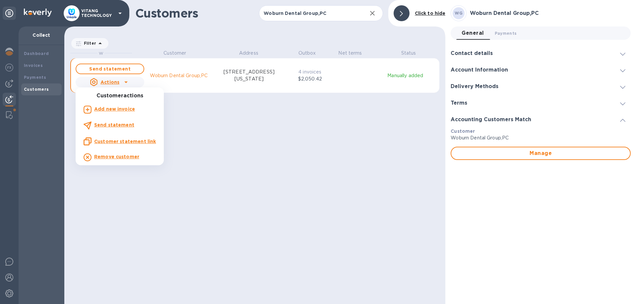
click at [259, 161] on div at bounding box center [318, 152] width 636 height 304
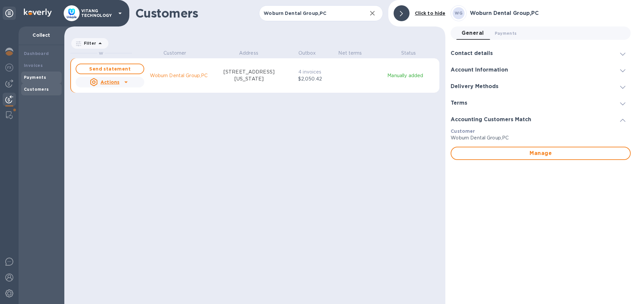
click at [42, 79] on b "Payments" at bounding box center [35, 77] width 22 height 5
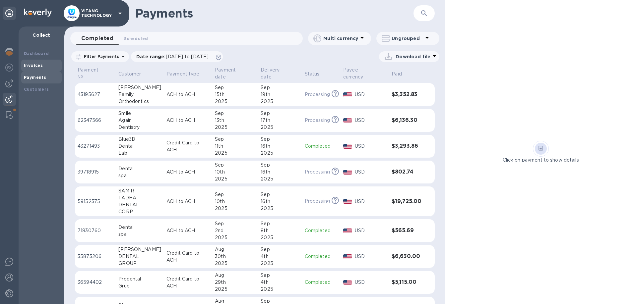
click at [36, 65] on b "Invoices" at bounding box center [33, 65] width 19 height 5
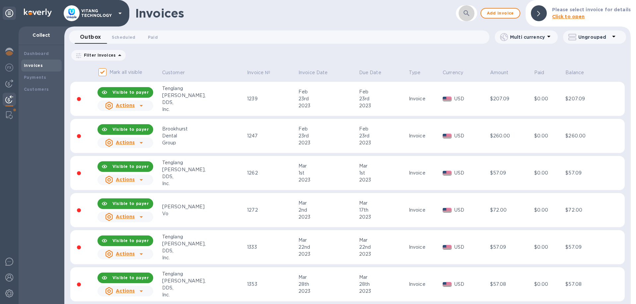
click at [469, 12] on icon "button" at bounding box center [466, 13] width 8 height 8
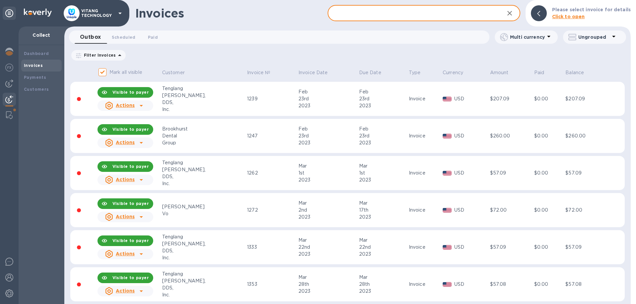
paste input "Woburn Dental Group,PC"
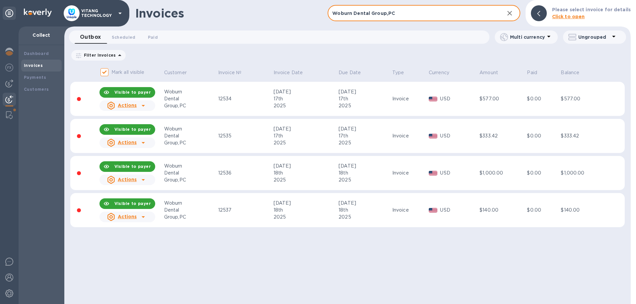
type input "Woburn Dental Group,PC"
click at [513, 13] on icon "button" at bounding box center [509, 13] width 8 height 8
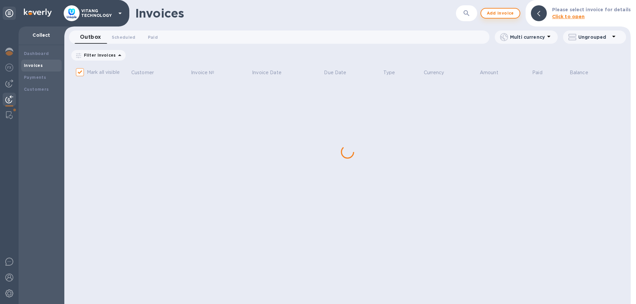
click at [506, 16] on span "Add invoice" at bounding box center [500, 13] width 28 height 8
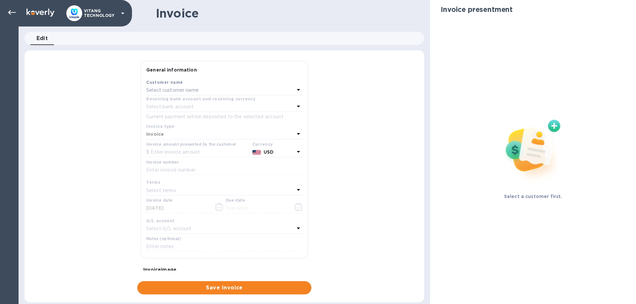
click at [230, 89] on div "Select customer name" at bounding box center [220, 90] width 148 height 9
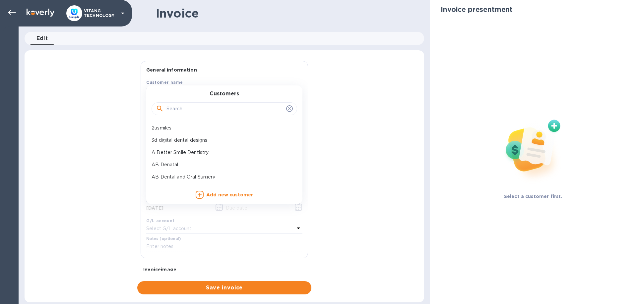
click at [222, 107] on input "text" at bounding box center [224, 109] width 117 height 10
paste input "Woburn Dental Group,PC"
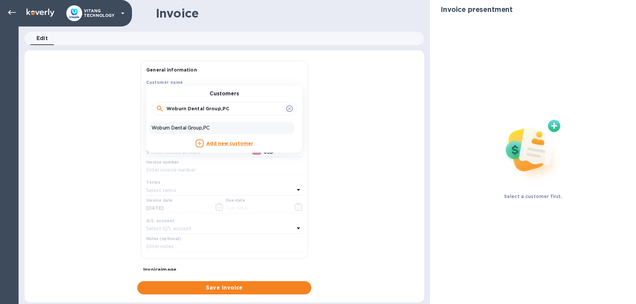
type input "Woburn Dental Group,PC"
click at [176, 131] on p "Woburn Dental Group,PC" at bounding box center [221, 128] width 140 height 7
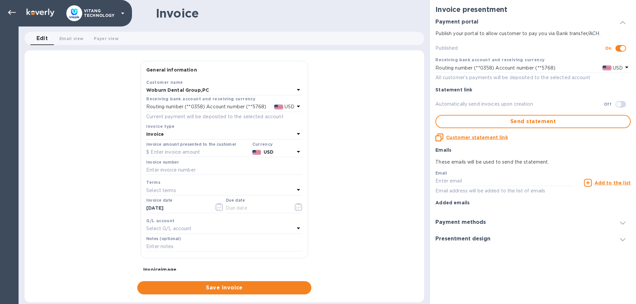
click at [180, 225] on p "Select G/L account" at bounding box center [168, 228] width 45 height 7
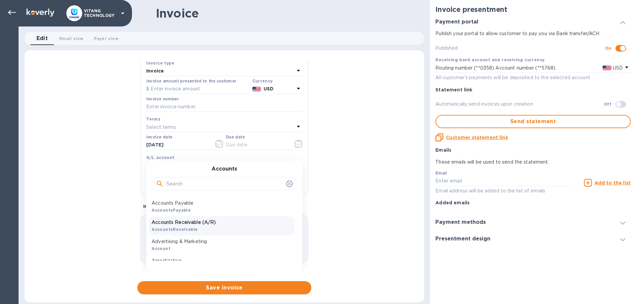
click at [184, 220] on p "Accounts Receivable (A/R)" at bounding box center [221, 222] width 140 height 7
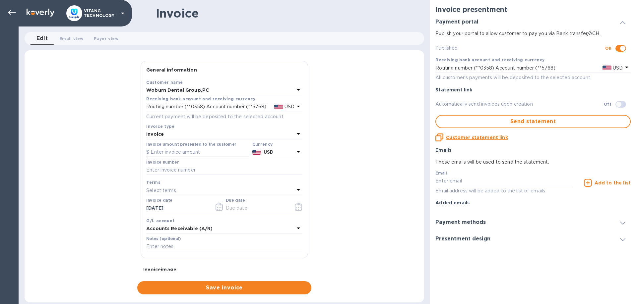
click at [200, 150] on input "text" at bounding box center [197, 152] width 103 height 10
type input "124.22"
click at [205, 168] on input "text" at bounding box center [224, 170] width 156 height 10
type input "12837"
click at [199, 190] on div "Select terms" at bounding box center [220, 190] width 148 height 9
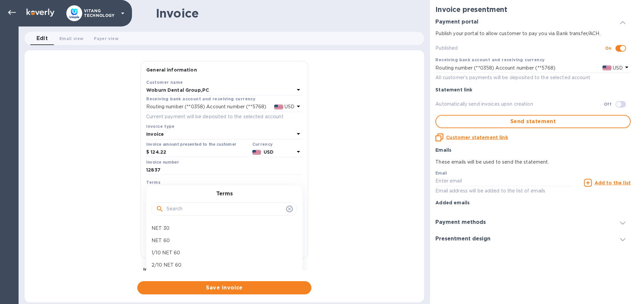
click at [110, 198] on div "General information Save Customer name Woburn Dental Group,PC Receiving bank ac…" at bounding box center [224, 178] width 399 height 234
click at [163, 208] on input "[DATE]" at bounding box center [177, 209] width 63 height 10
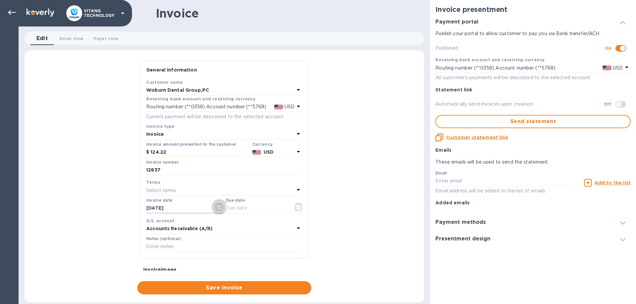
click at [214, 207] on button "button" at bounding box center [219, 207] width 16 height 16
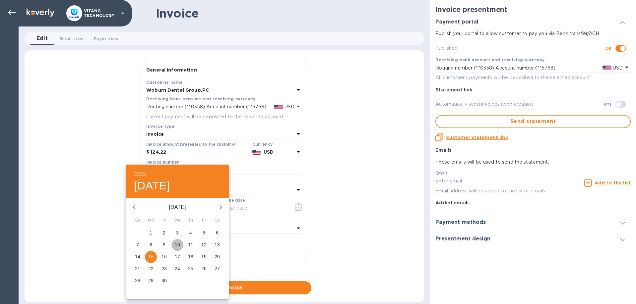
click at [178, 248] on p "10" at bounding box center [177, 245] width 5 height 7
type input "[DATE]"
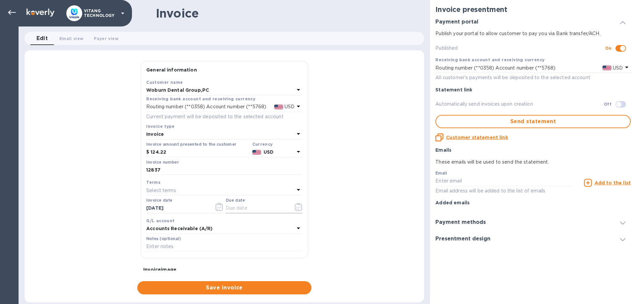
click at [301, 206] on icon "button" at bounding box center [299, 207] width 8 height 8
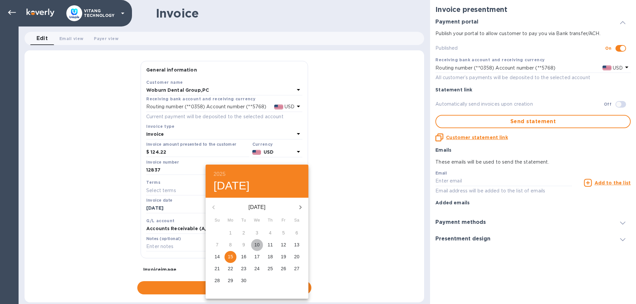
click at [258, 244] on p "10" at bounding box center [256, 245] width 5 height 7
type input "[DATE]"
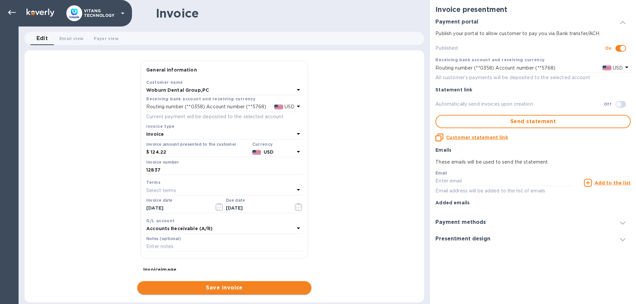
click at [276, 285] on span "Save invoice" at bounding box center [224, 288] width 163 height 8
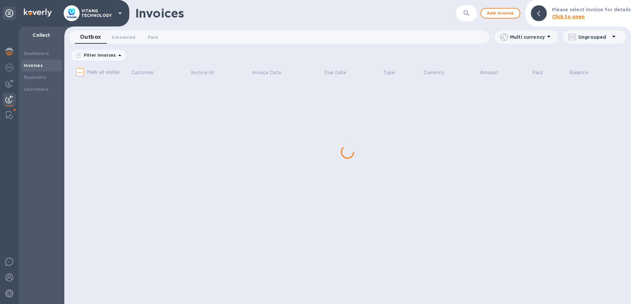
checkbox input "true"
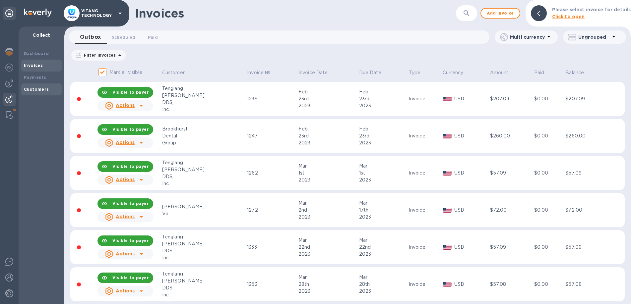
click at [36, 89] on b "Customers" at bounding box center [36, 89] width 25 height 5
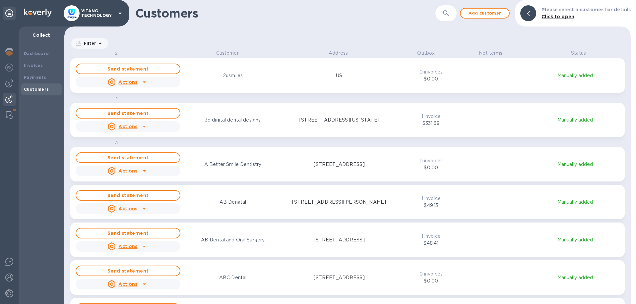
scroll to position [255, 566]
click at [450, 16] on icon "button" at bounding box center [446, 13] width 8 height 8
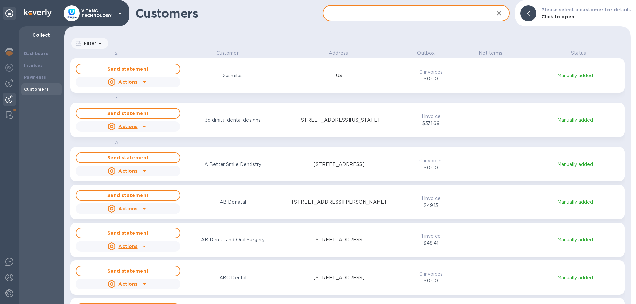
paste input "Woburn Dental Group,PC"
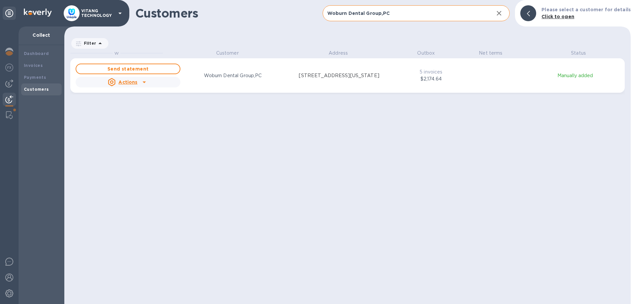
click at [207, 156] on div "W Customer Address Outbox Net terms Status Send statement Actions Woburn Dental…" at bounding box center [350, 177] width 560 height 255
click at [141, 81] on icon "grid" at bounding box center [144, 82] width 8 height 8
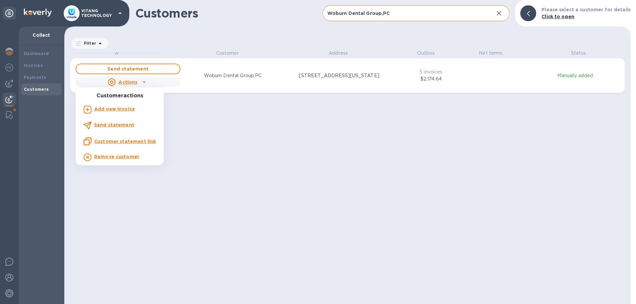
click at [118, 143] on u "Customer statement link" at bounding box center [125, 141] width 62 height 5
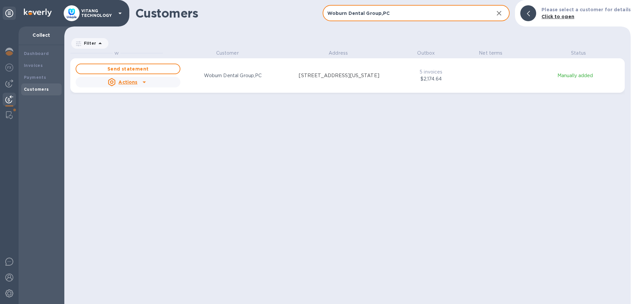
click at [386, 12] on input "Woburn Dental Group,PC" at bounding box center [405, 13] width 166 height 16
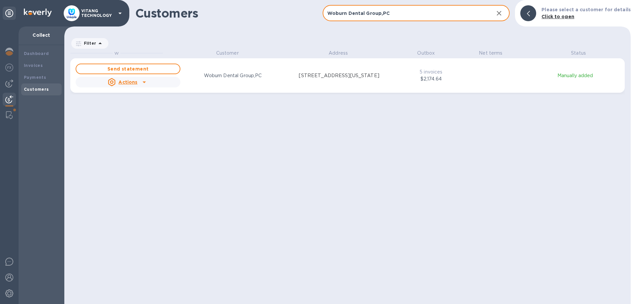
click at [386, 12] on input "Woburn Dental Group,PC" at bounding box center [405, 13] width 166 height 16
paste input "Smile Dental Care"
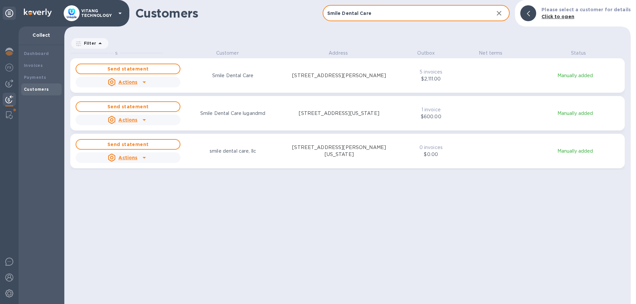
type input "Smile Dental Care"
click at [470, 277] on div "S Customer Address Outbox Net terms Status Send statement Actions Smile Dental …" at bounding box center [350, 177] width 560 height 255
click at [144, 82] on icon "grid" at bounding box center [144, 83] width 3 height 2
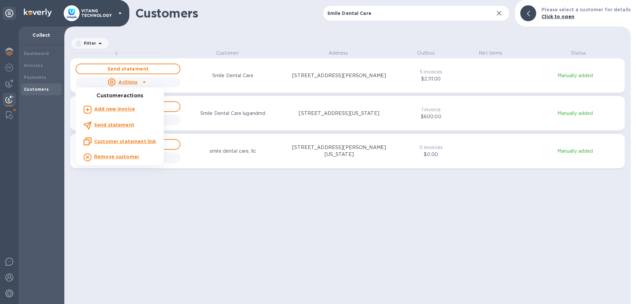
click at [111, 140] on u "Customer statement link" at bounding box center [125, 141] width 62 height 5
